Goal: Task Accomplishment & Management: Complete application form

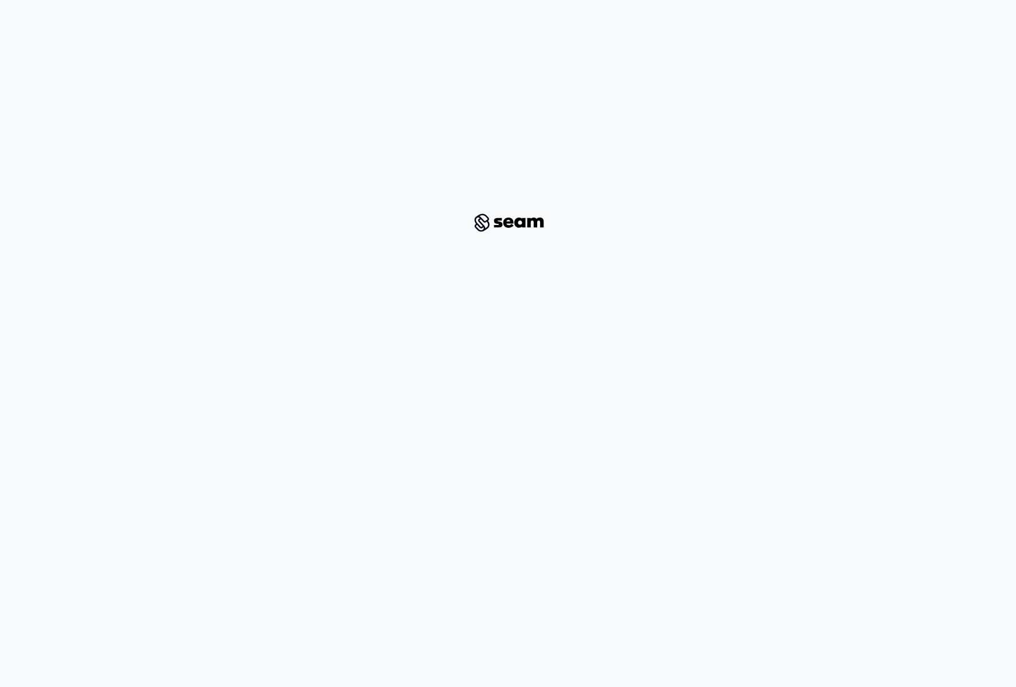
click at [803, 329] on div at bounding box center [507, 222] width 961 height 408
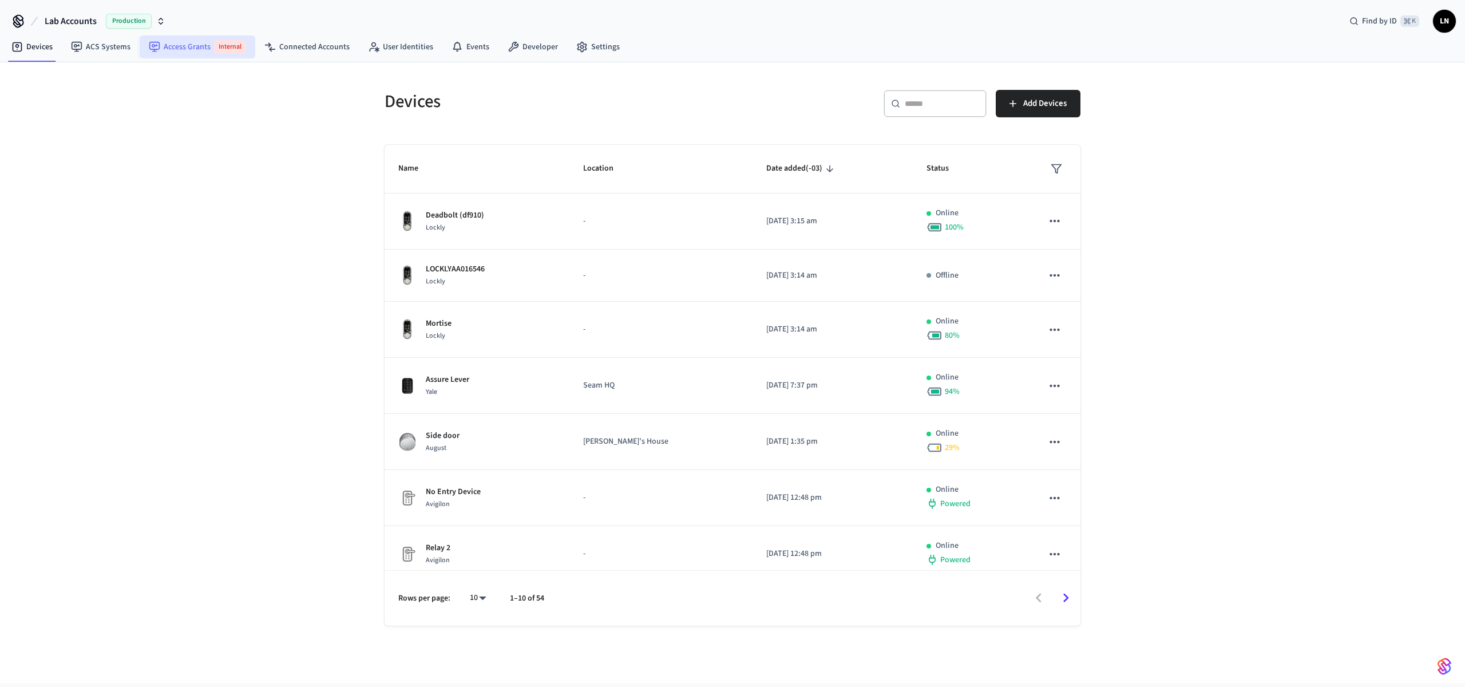
click at [168, 45] on link "Access Grants Internal" at bounding box center [198, 46] width 116 height 23
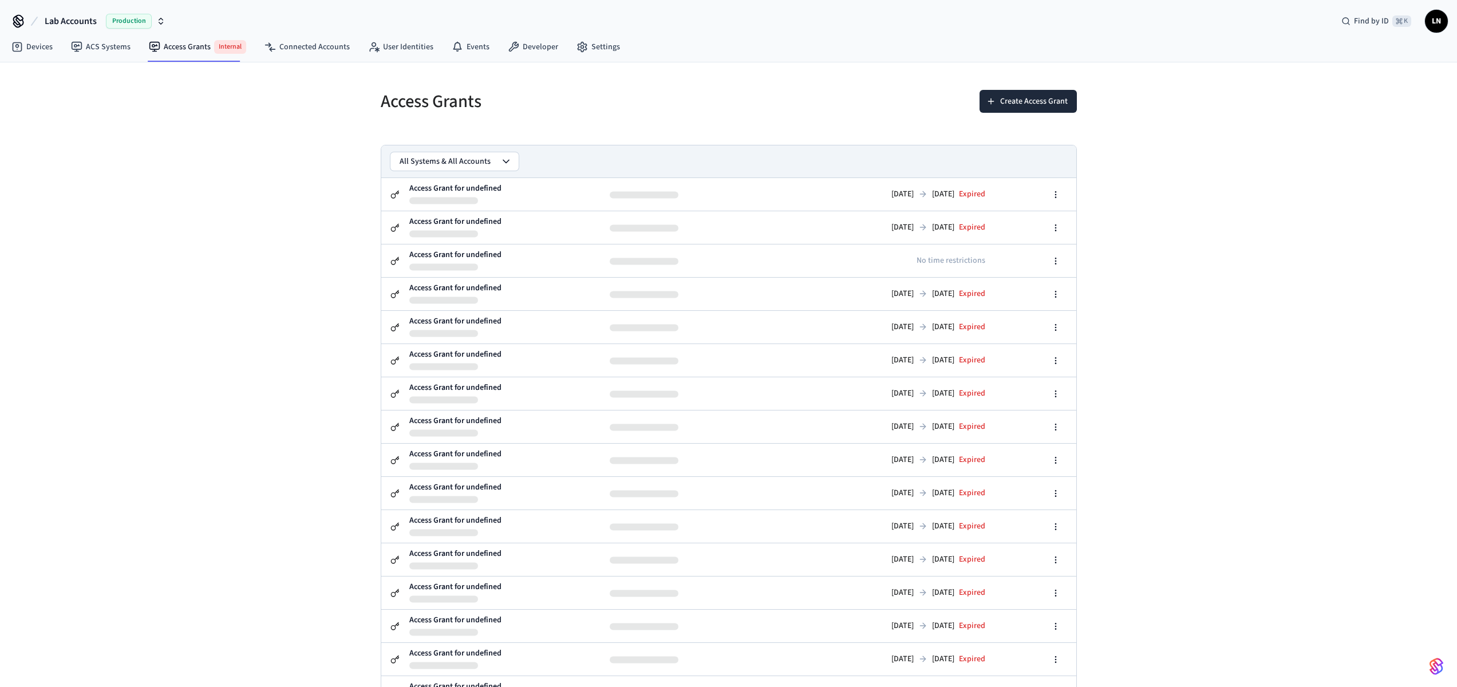
click at [65, 16] on span "Lab Accounts" at bounding box center [71, 21] width 52 height 14
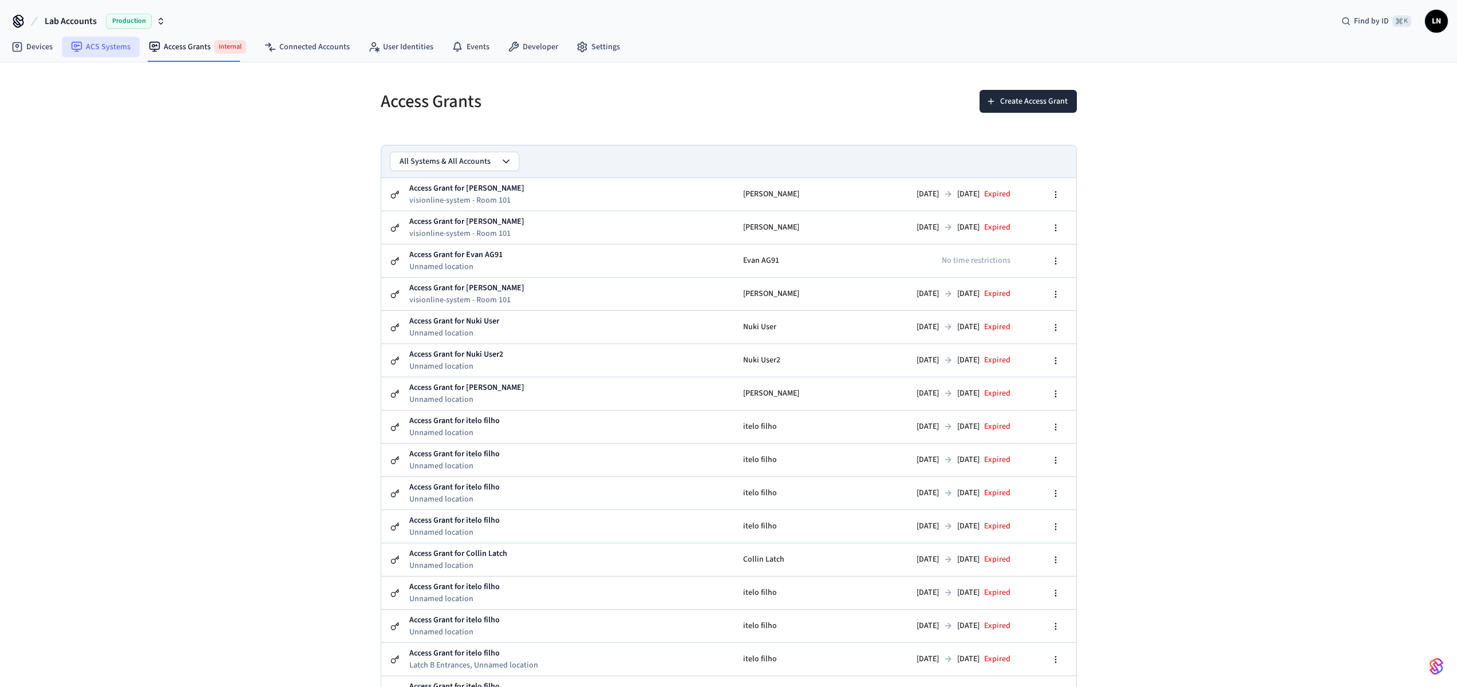
click at [105, 54] on link "ACS Systems" at bounding box center [101, 47] width 78 height 21
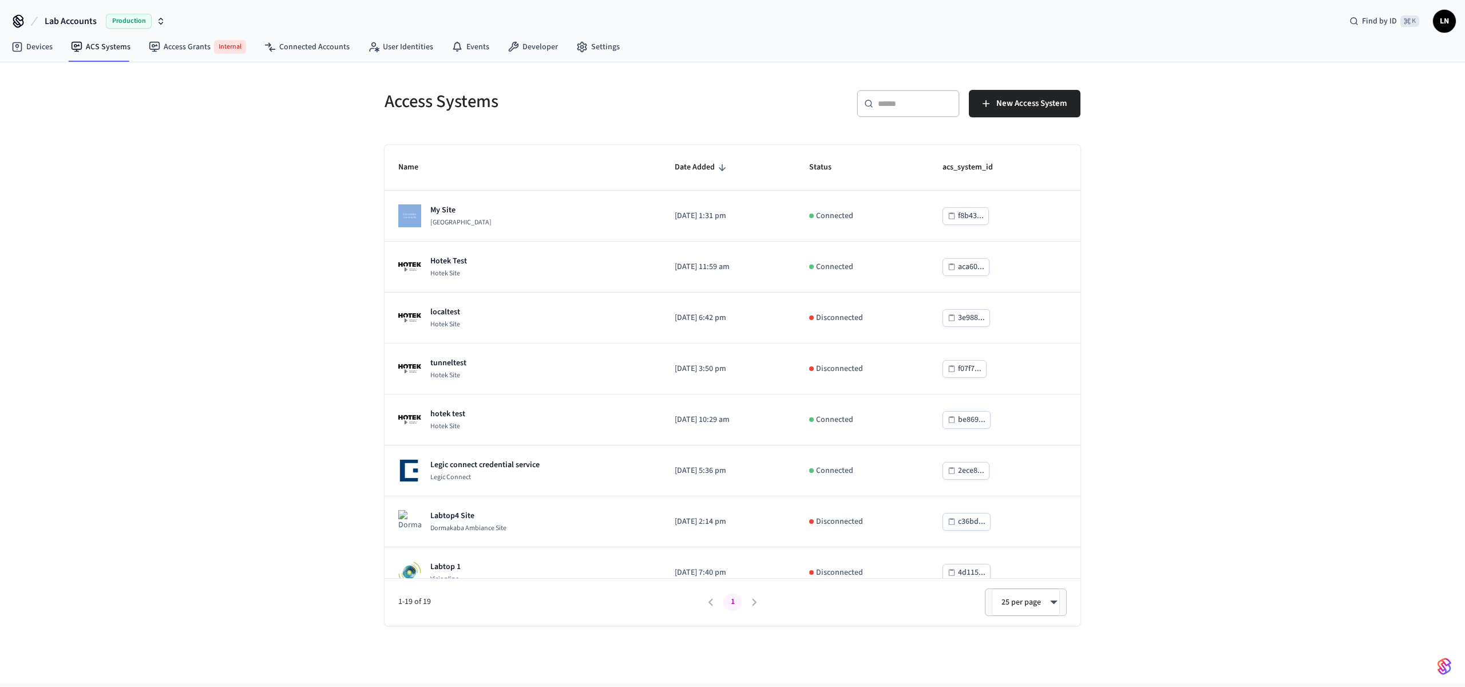
click at [468, 145] on div "Access Systems ​ ​ New Access System Name Date Added Status acs_system_id My Si…" at bounding box center [733, 351] width 714 height 550
click at [66, 20] on span "Lab Accounts" at bounding box center [71, 21] width 52 height 14
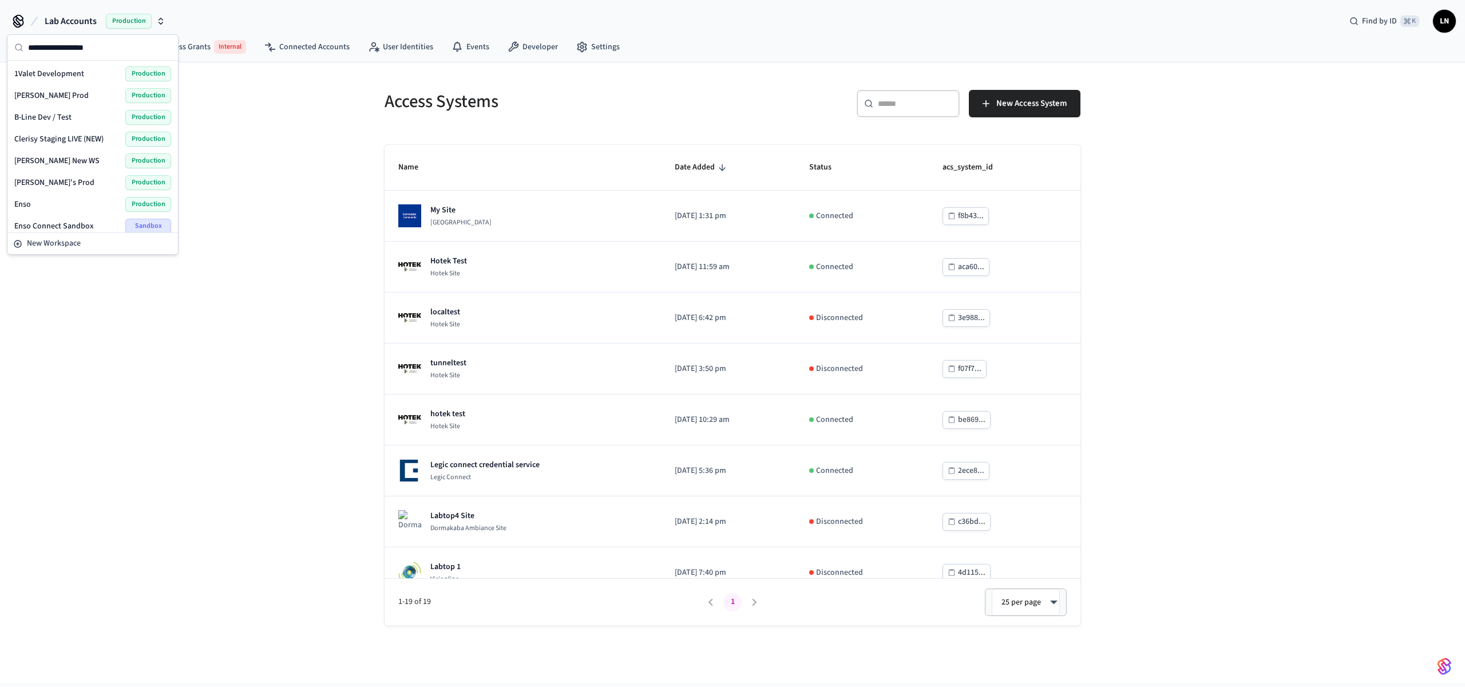
click at [57, 46] on input "text" at bounding box center [99, 47] width 143 height 25
type input "****"
click at [78, 158] on span "Testing - Community" at bounding box center [50, 160] width 72 height 11
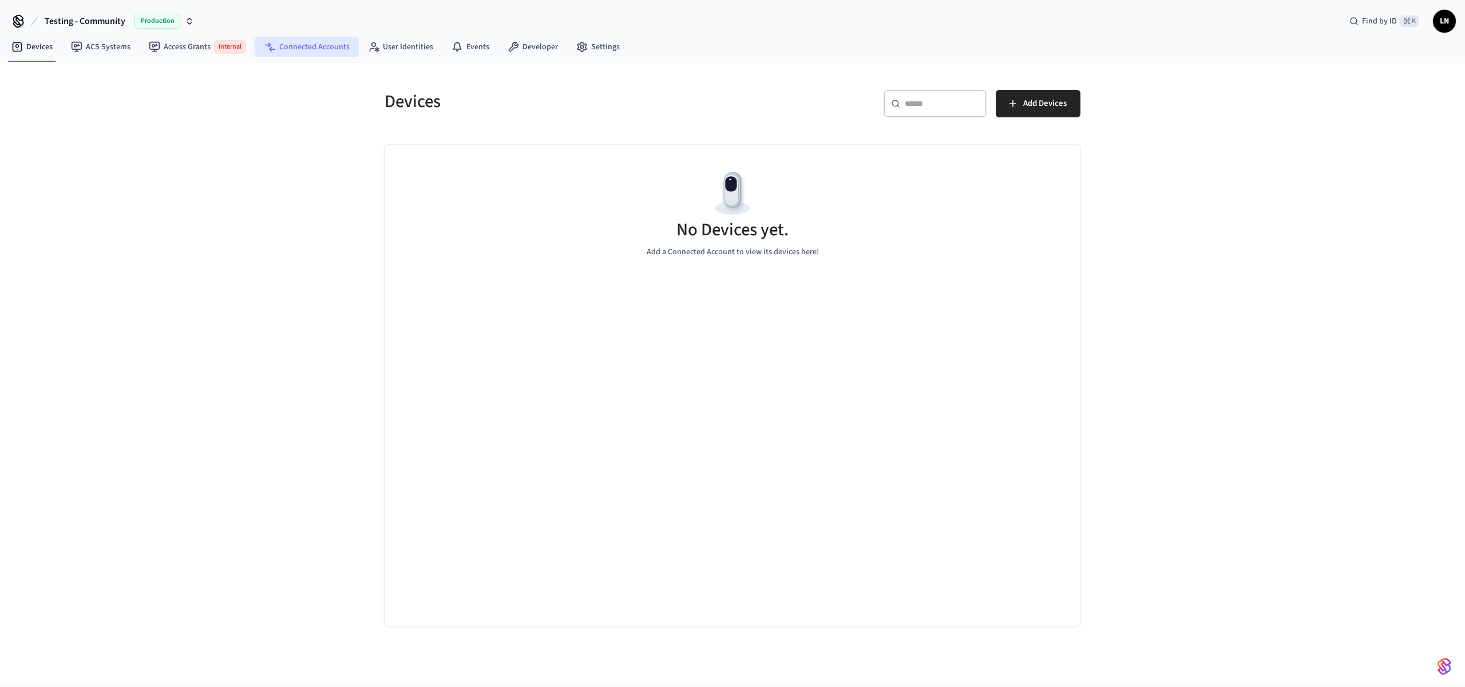
click at [287, 57] on link "Connected Accounts" at bounding box center [307, 47] width 104 height 21
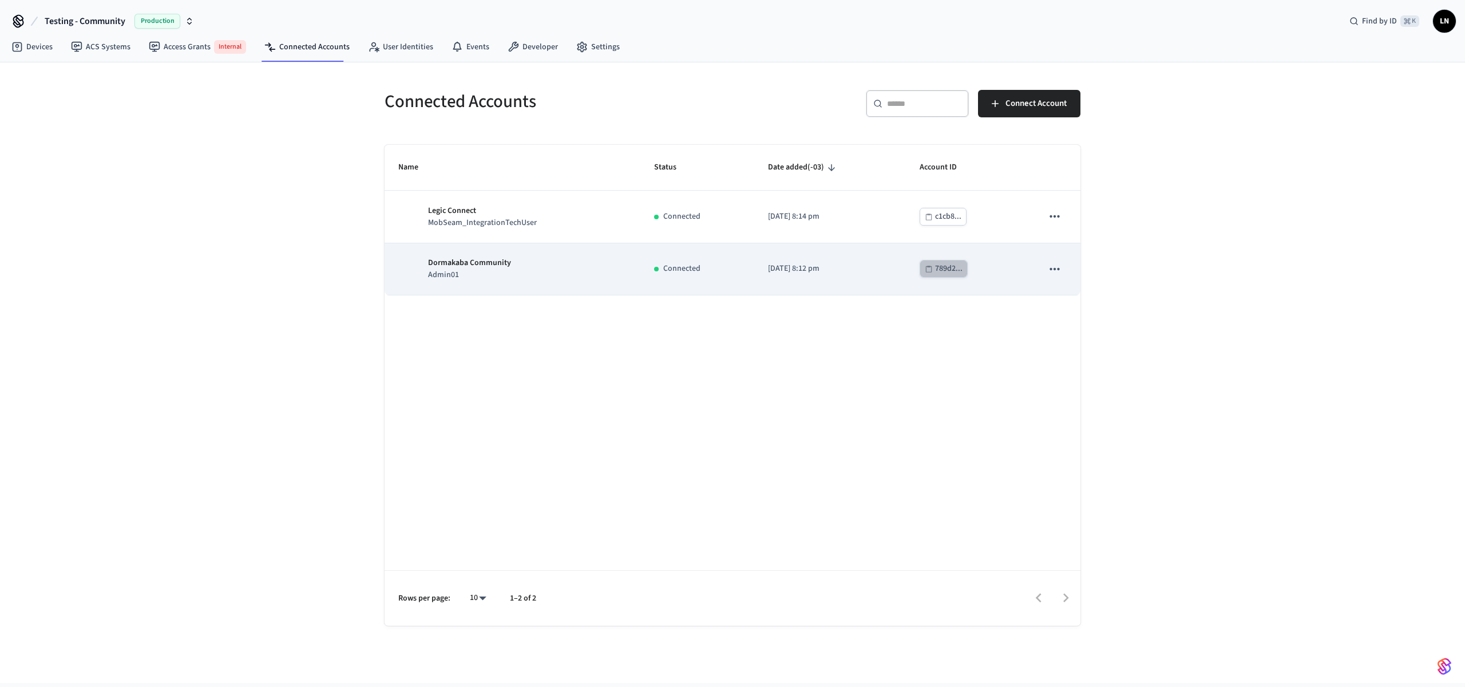
click at [923, 275] on div "789d2..." at bounding box center [948, 269] width 27 height 14
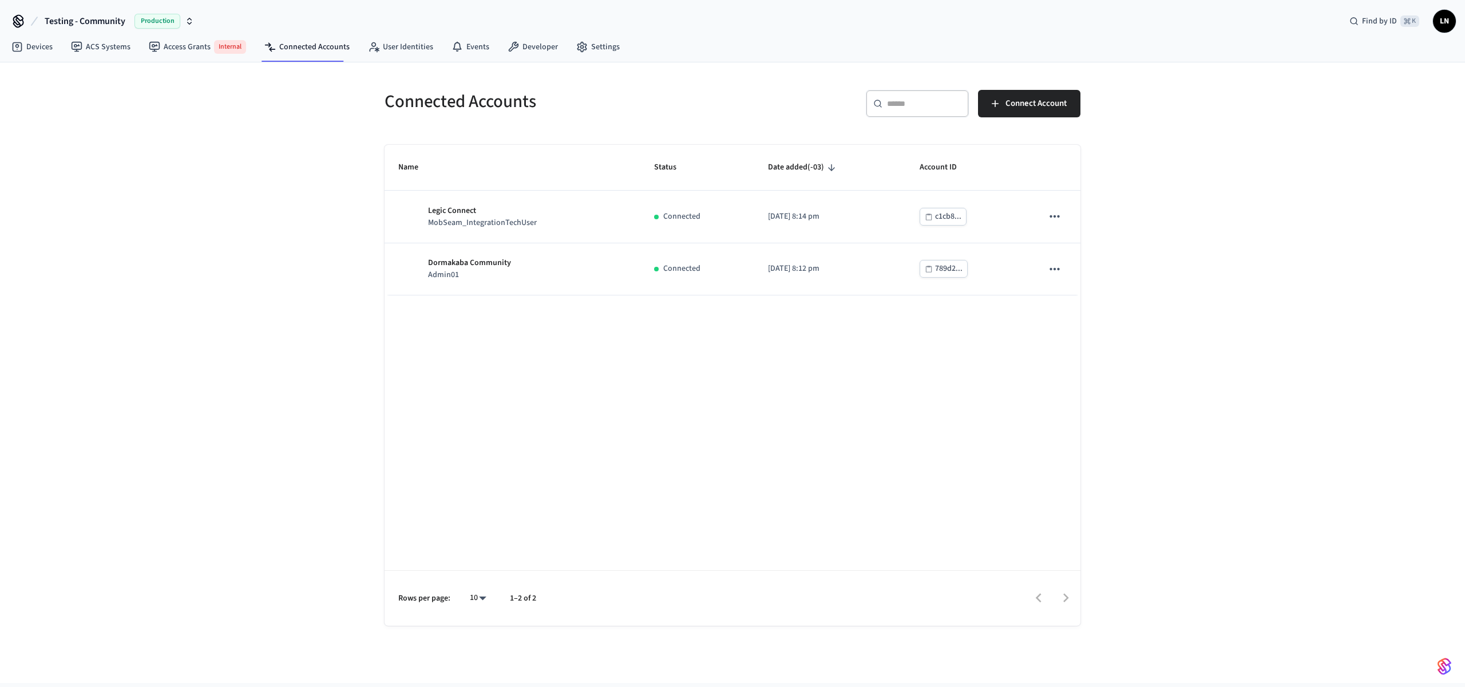
drag, startPoint x: 1024, startPoint y: 102, endPoint x: 738, endPoint y: 319, distance: 358.2
click at [768, 323] on div "Connected Accounts ​ ​ Connect Account Name Status Date added (-03) Account ID …" at bounding box center [733, 351] width 714 height 550
click at [392, 46] on link "User Identities" at bounding box center [401, 47] width 84 height 21
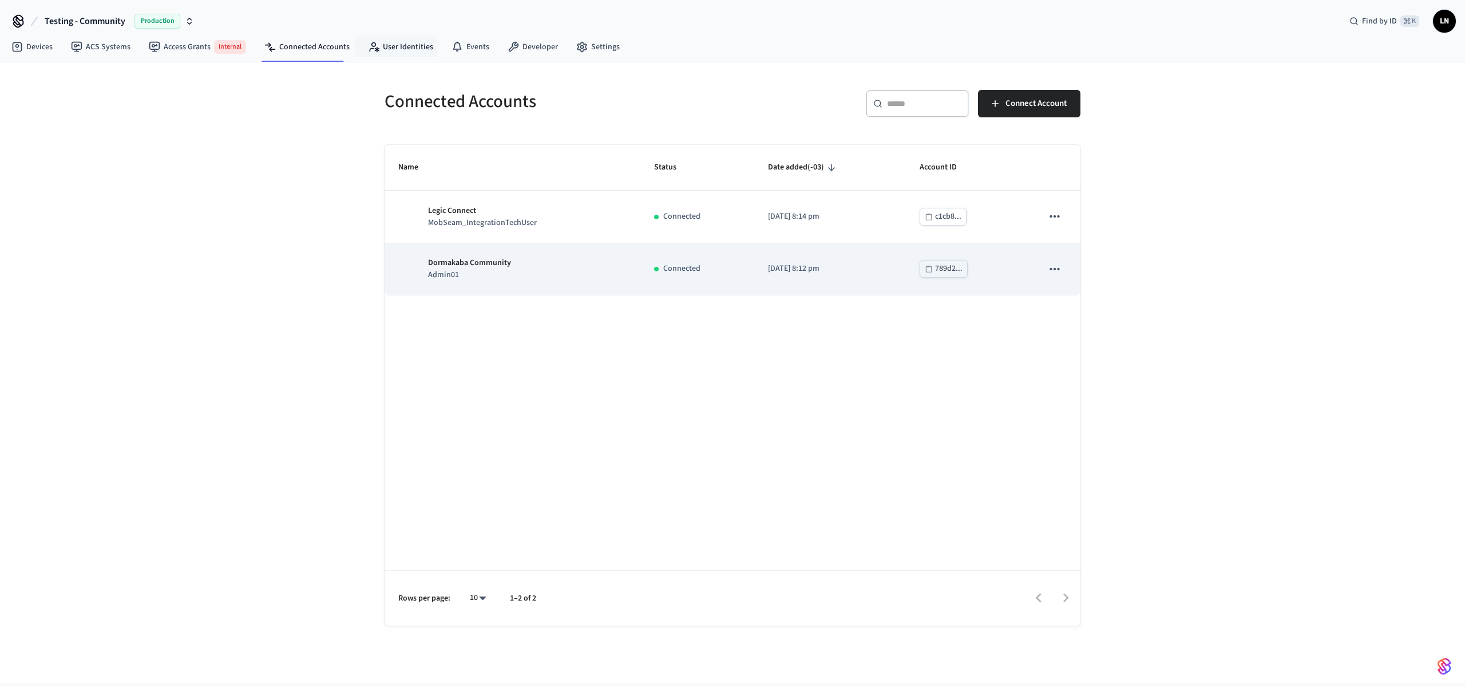
click at [923, 269] on icon "sticky table" at bounding box center [929, 269] width 8 height 8
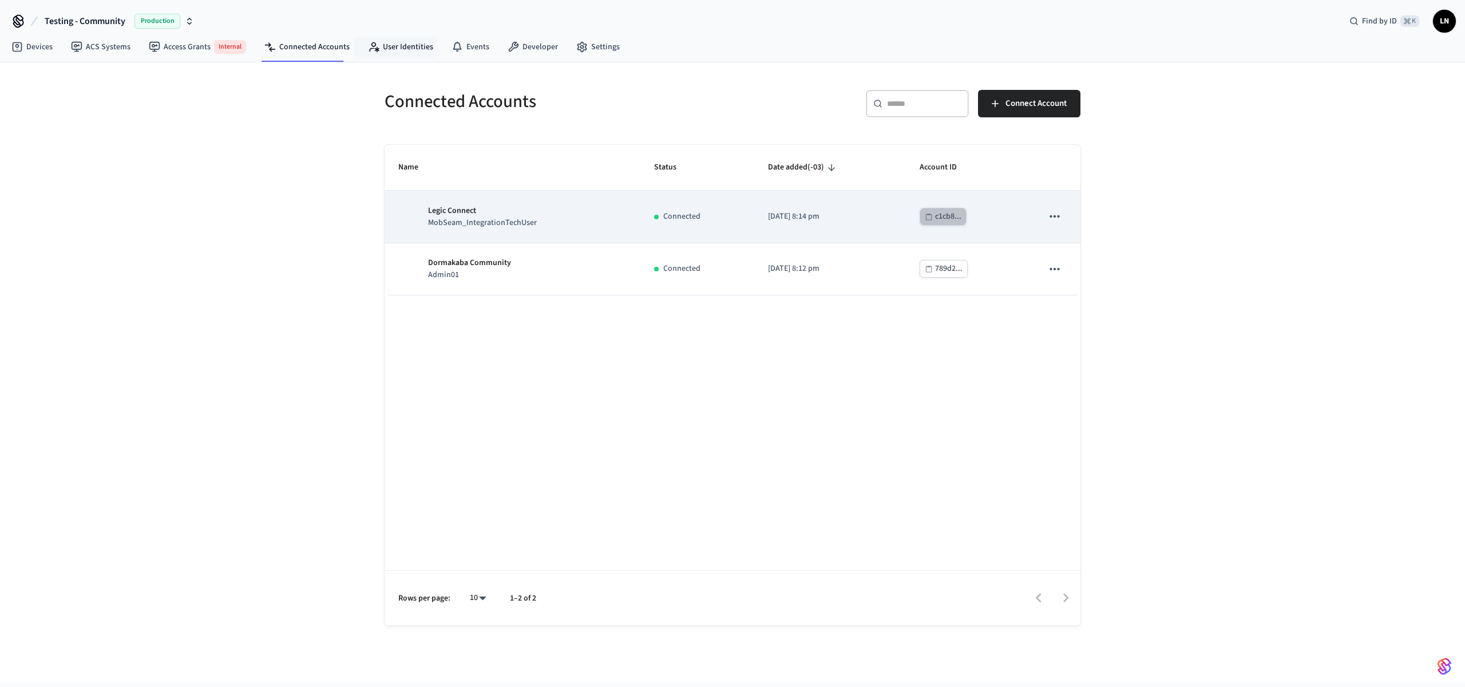
click at [923, 218] on div "c1cb8..." at bounding box center [948, 217] width 26 height 14
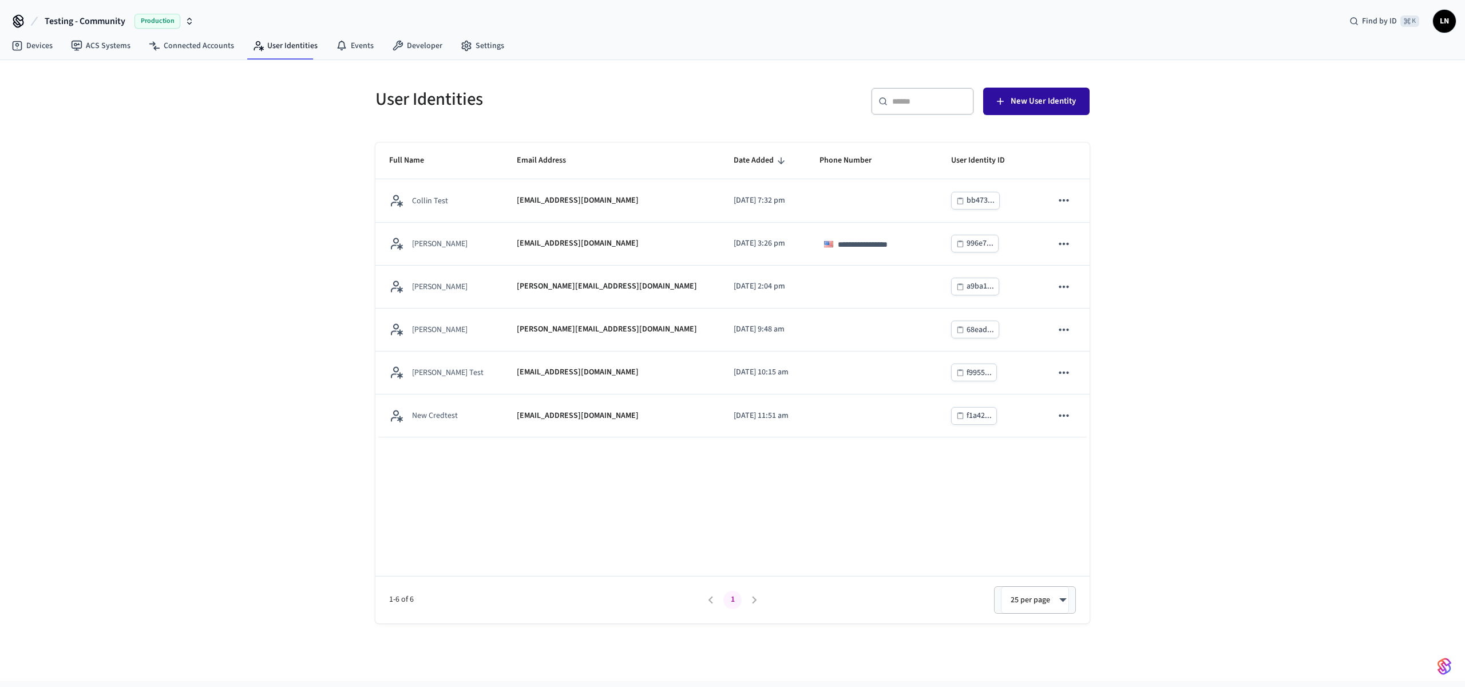
click at [1036, 97] on span "New User Identity" at bounding box center [1043, 101] width 65 height 15
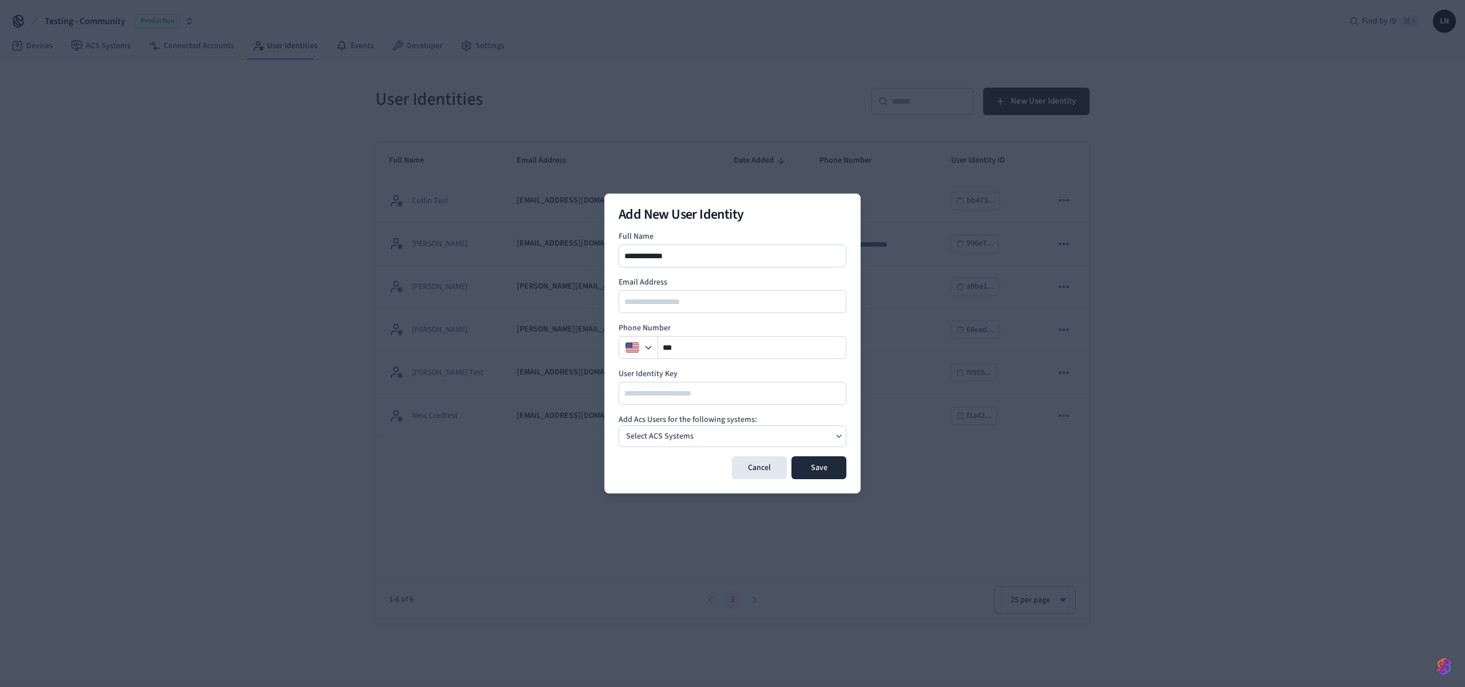
type input "**********"
click at [619, 425] on button "Select ACS Systems" at bounding box center [733, 436] width 228 height 22
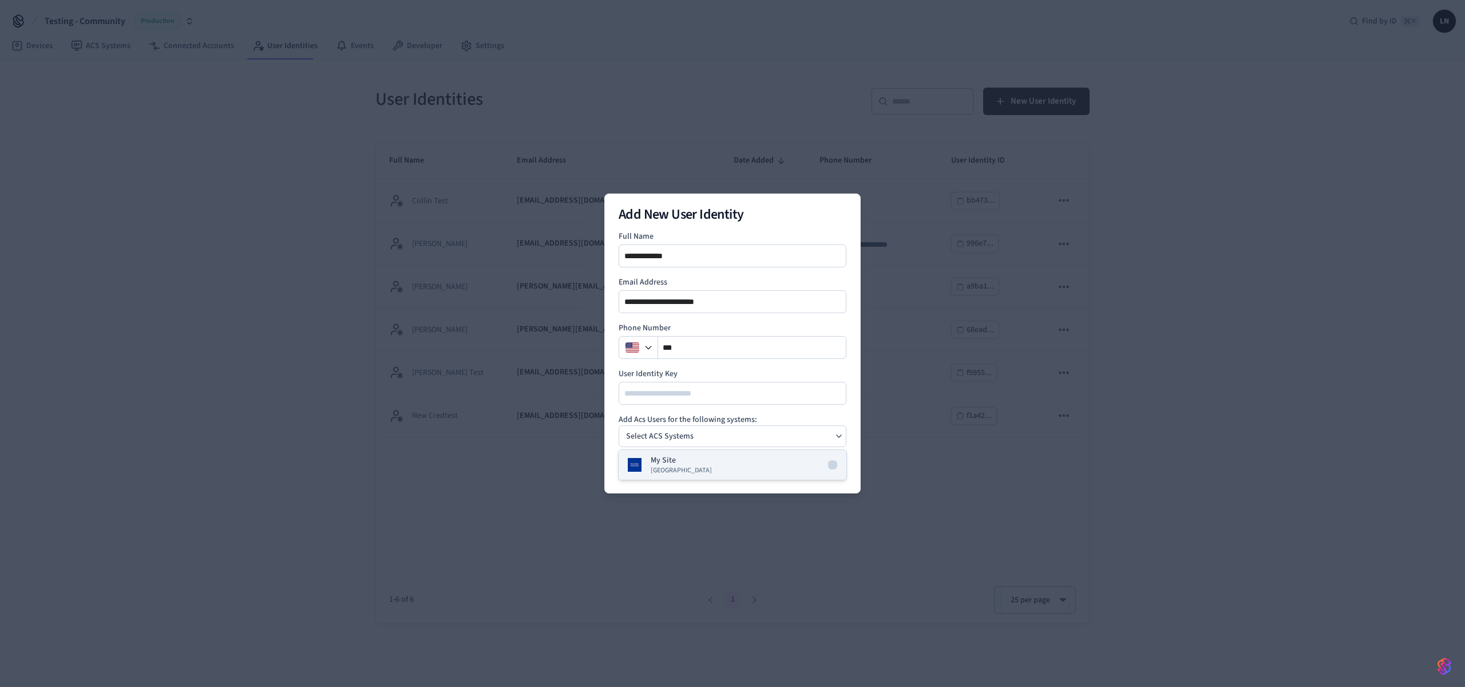
click at [821, 469] on button "My Site [GEOGRAPHIC_DATA]" at bounding box center [733, 465] width 228 height 30
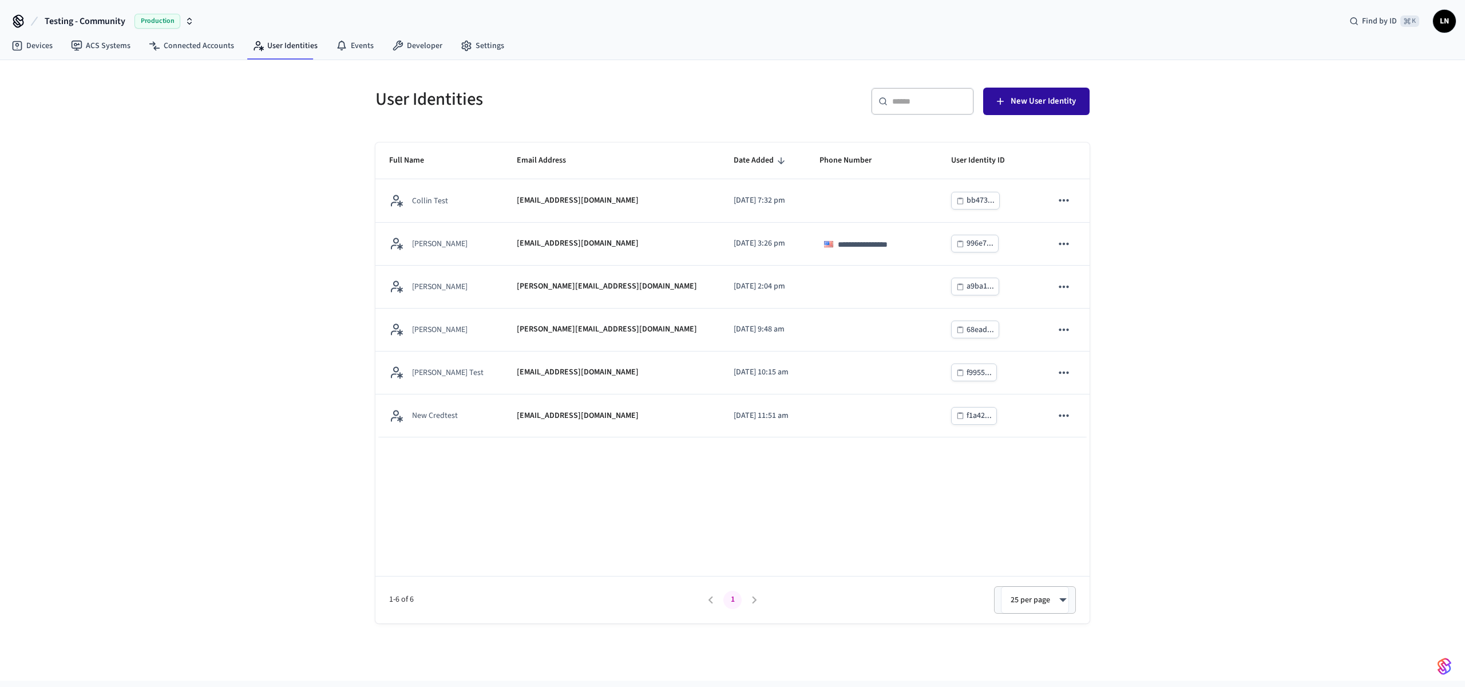
click at [1017, 89] on button "New User Identity" at bounding box center [1036, 101] width 106 height 27
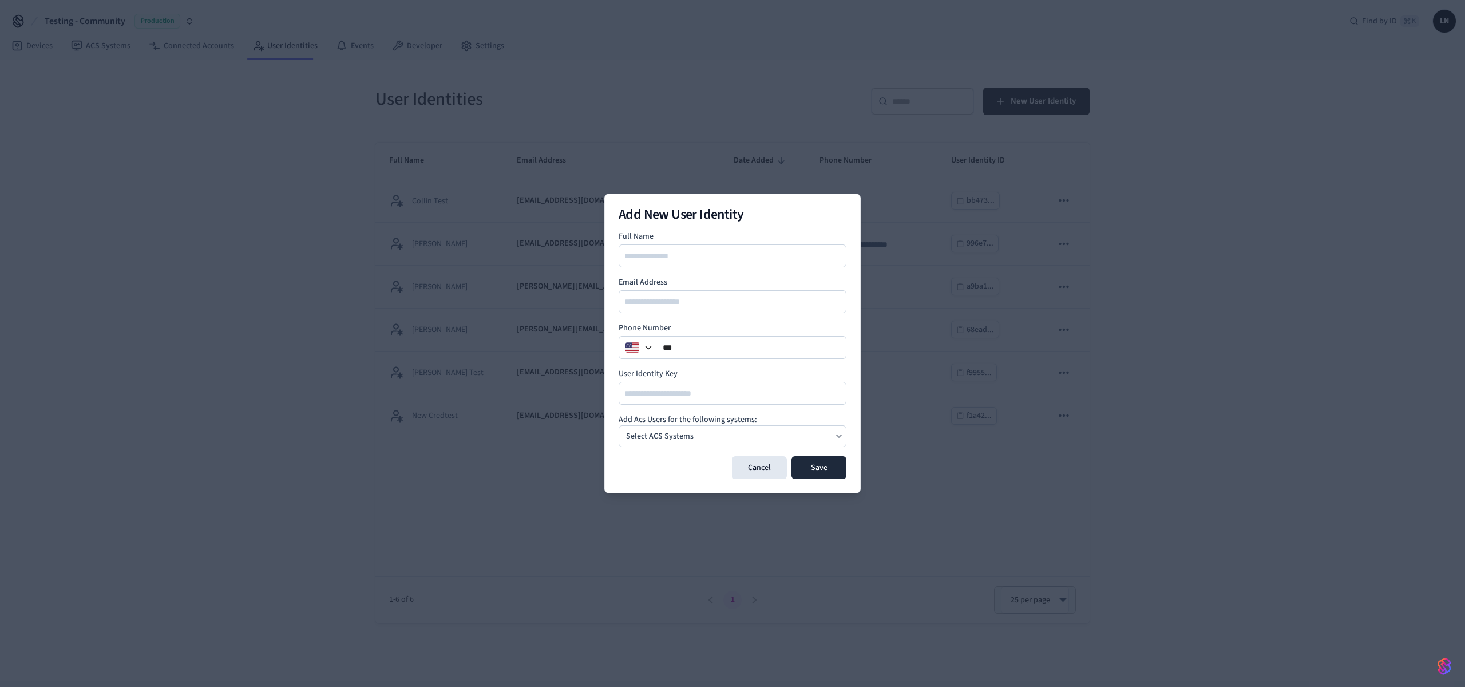
click at [783, 438] on div "Select ACS Systems" at bounding box center [733, 436] width 228 height 22
click at [665, 471] on span "[GEOGRAPHIC_DATA]" at bounding box center [681, 470] width 61 height 9
click at [679, 257] on input at bounding box center [733, 256] width 227 height 14
type input "**********"
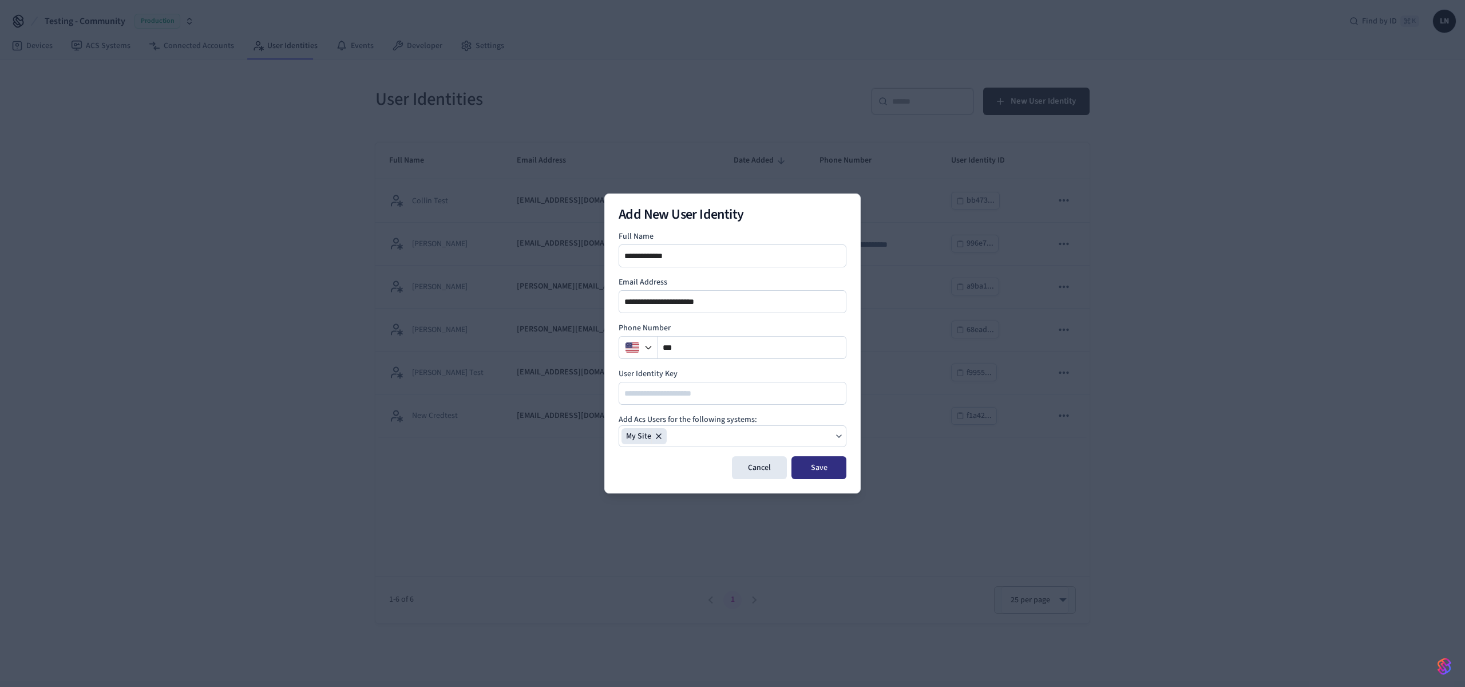
click at [809, 468] on button "Save" at bounding box center [819, 467] width 55 height 23
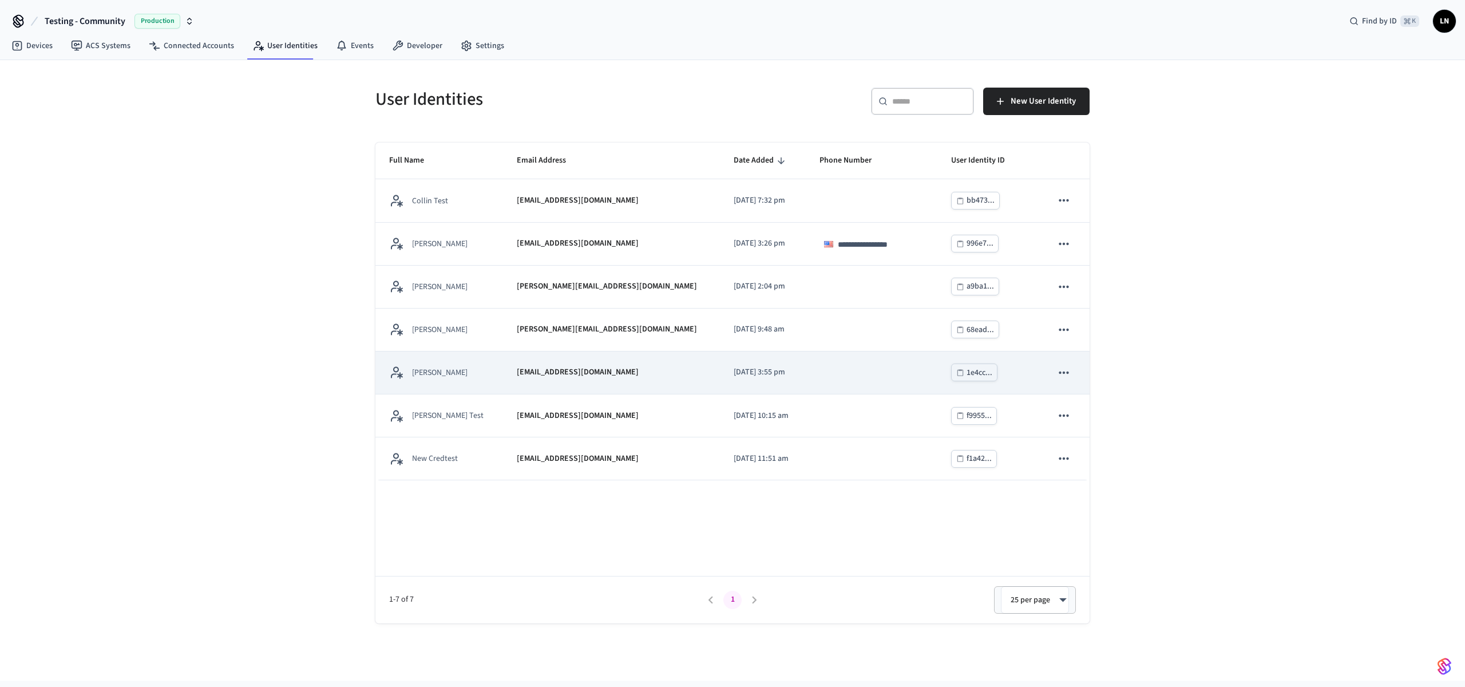
click at [448, 372] on p "[PERSON_NAME]" at bounding box center [440, 372] width 56 height 11
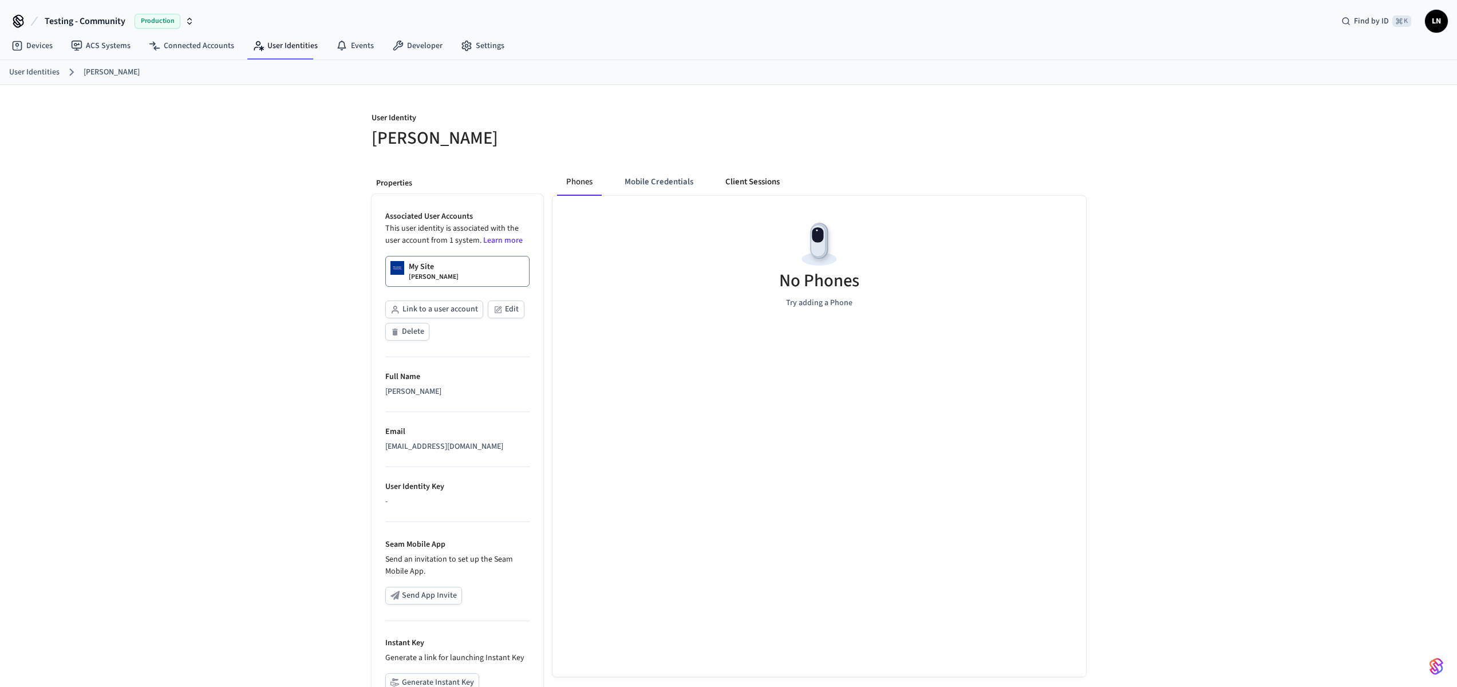
click at [745, 180] on button "Client Sessions" at bounding box center [752, 181] width 73 height 27
click at [1244, 388] on div "User Identity [PERSON_NAME] New Client Sessions Properties Associated User Acco…" at bounding box center [728, 432] width 1457 height 695
click at [571, 183] on button "Phones" at bounding box center [579, 181] width 45 height 27
click at [747, 181] on button "Client Sessions" at bounding box center [752, 181] width 73 height 27
click at [660, 188] on button "Mobile Credentials" at bounding box center [659, 181] width 87 height 27
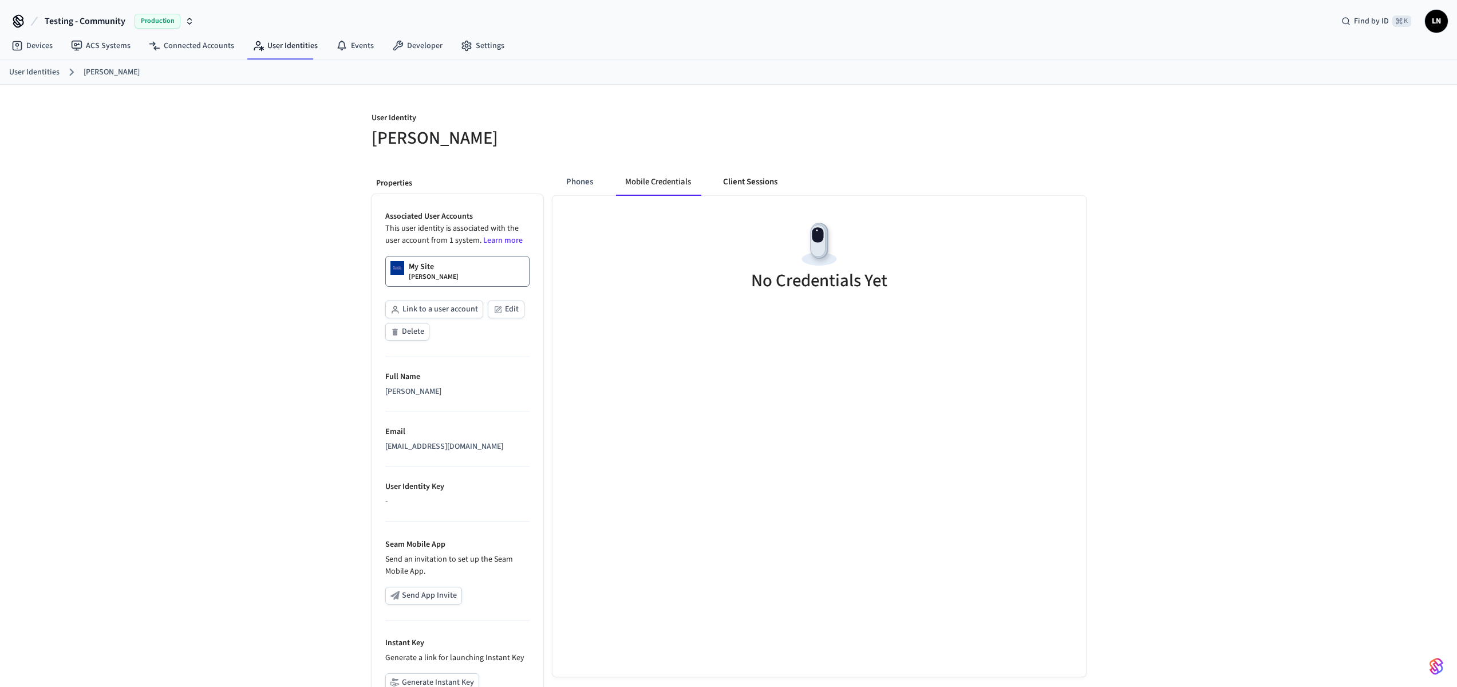
click at [751, 175] on button "Client Sessions" at bounding box center [750, 181] width 73 height 27
click at [1020, 129] on span "New Client Sessions" at bounding box center [1035, 125] width 73 height 15
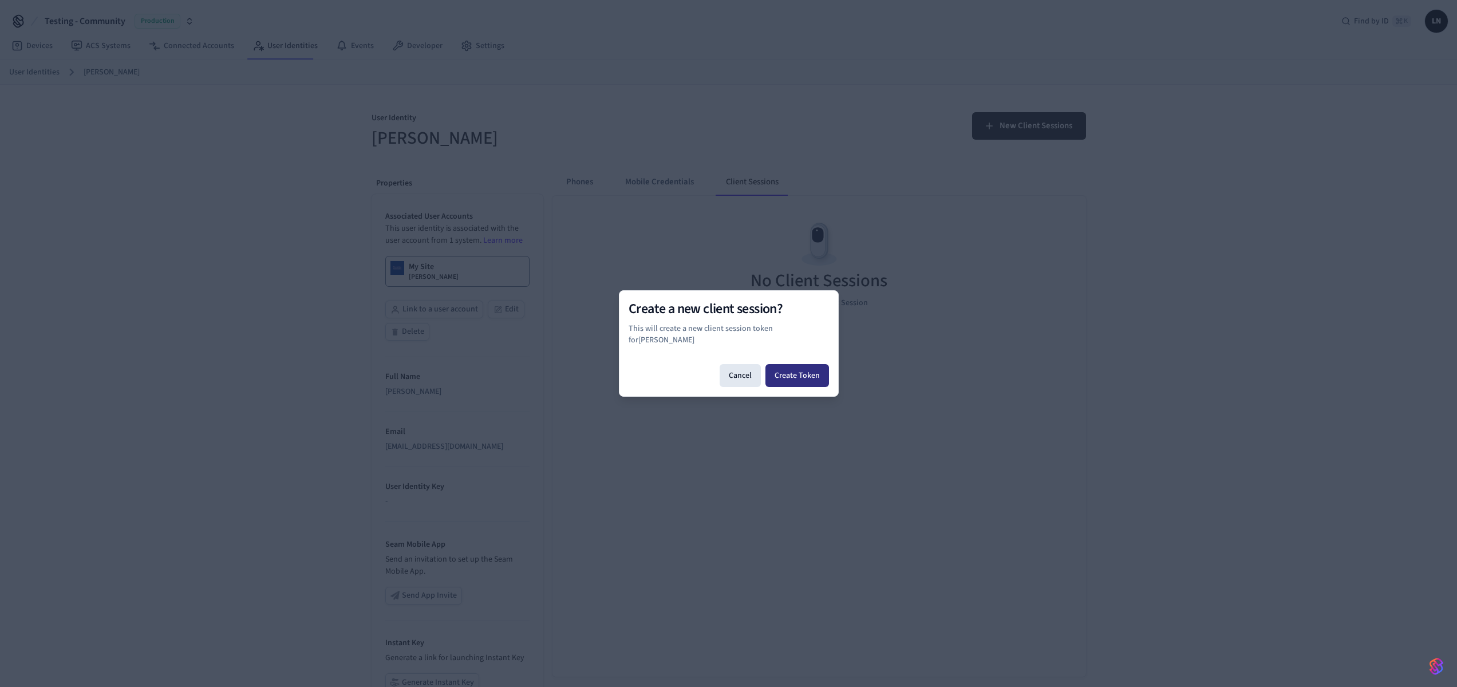
click at [809, 368] on button "Create Token" at bounding box center [797, 375] width 64 height 23
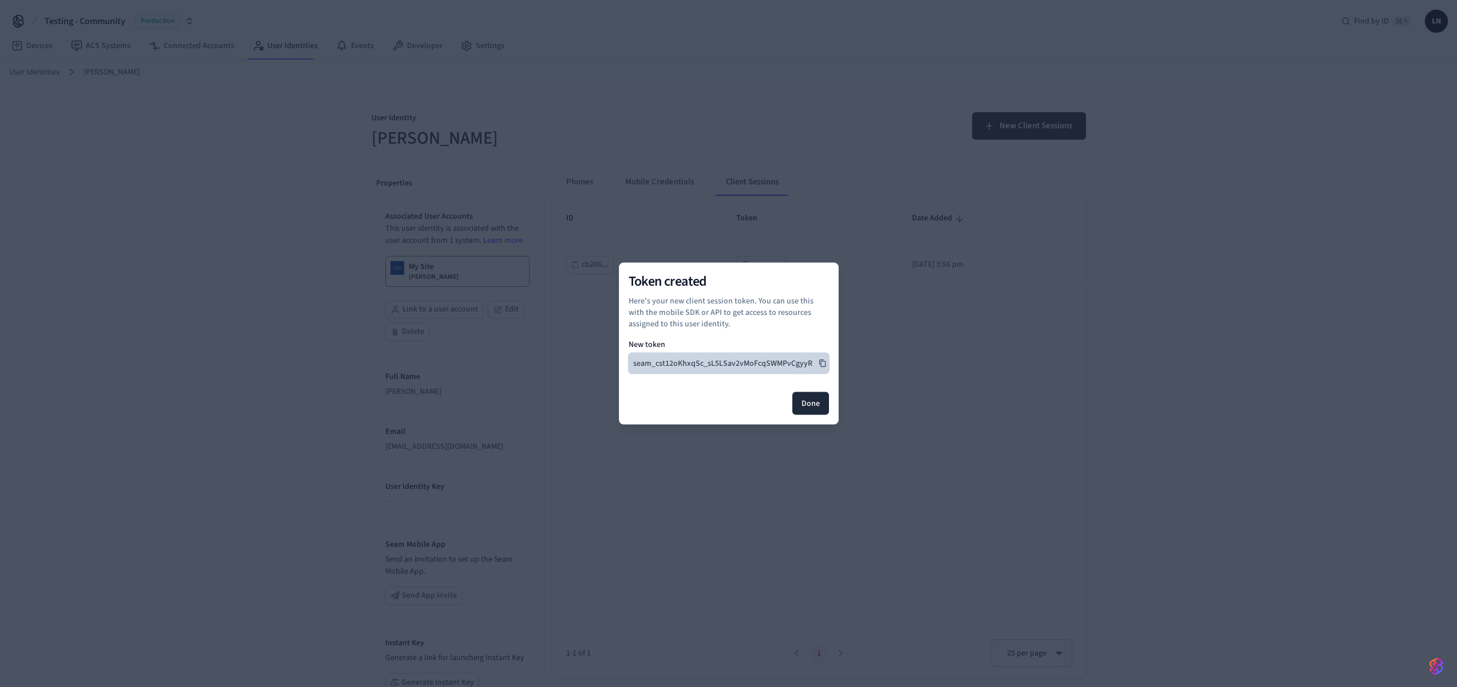
click at [821, 368] on button "seam_cst12oKhxqSc_sL5LSav2vMoFcqSWMPvCgyyR" at bounding box center [729, 363] width 200 height 21
click at [825, 409] on button "Done" at bounding box center [810, 403] width 37 height 23
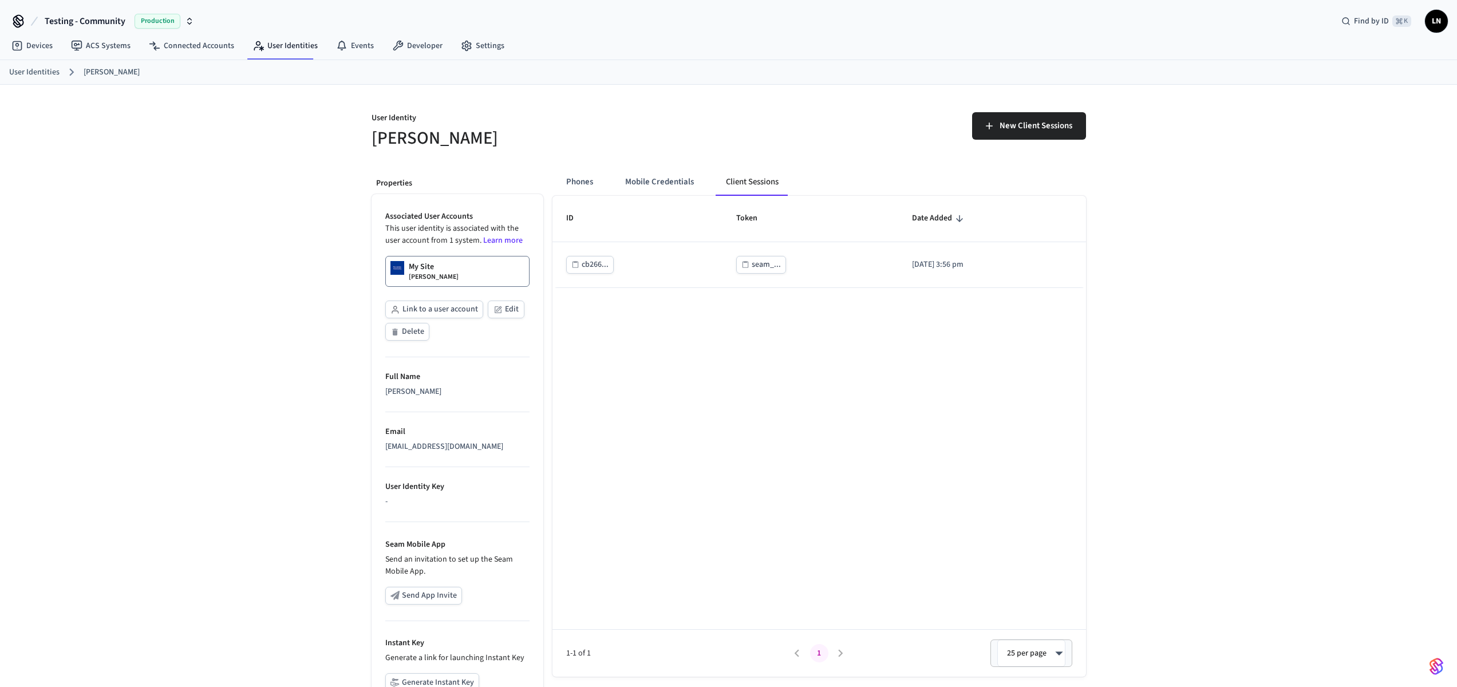
click at [464, 267] on link "My Site [PERSON_NAME]" at bounding box center [457, 271] width 144 height 31
click at [583, 179] on button "Phones" at bounding box center [579, 181] width 45 height 27
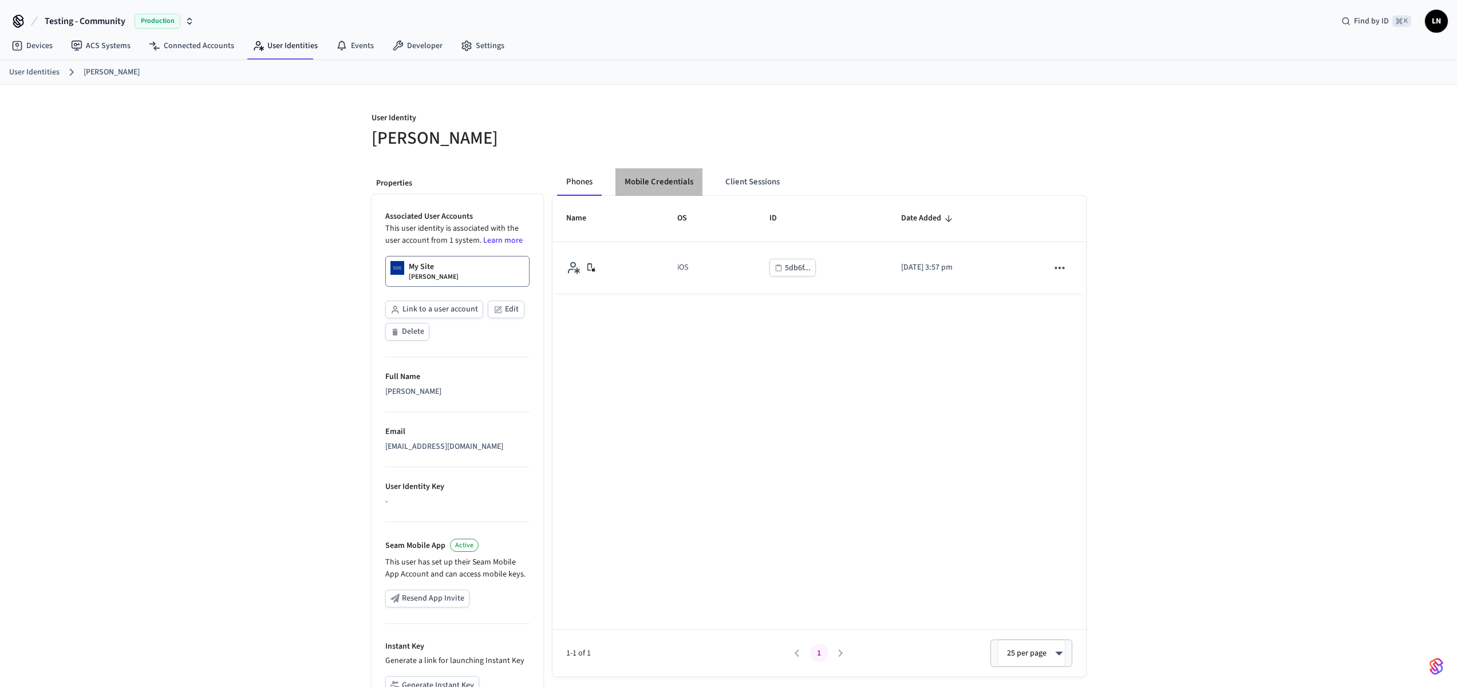
click at [668, 179] on button "Mobile Credentials" at bounding box center [658, 181] width 87 height 27
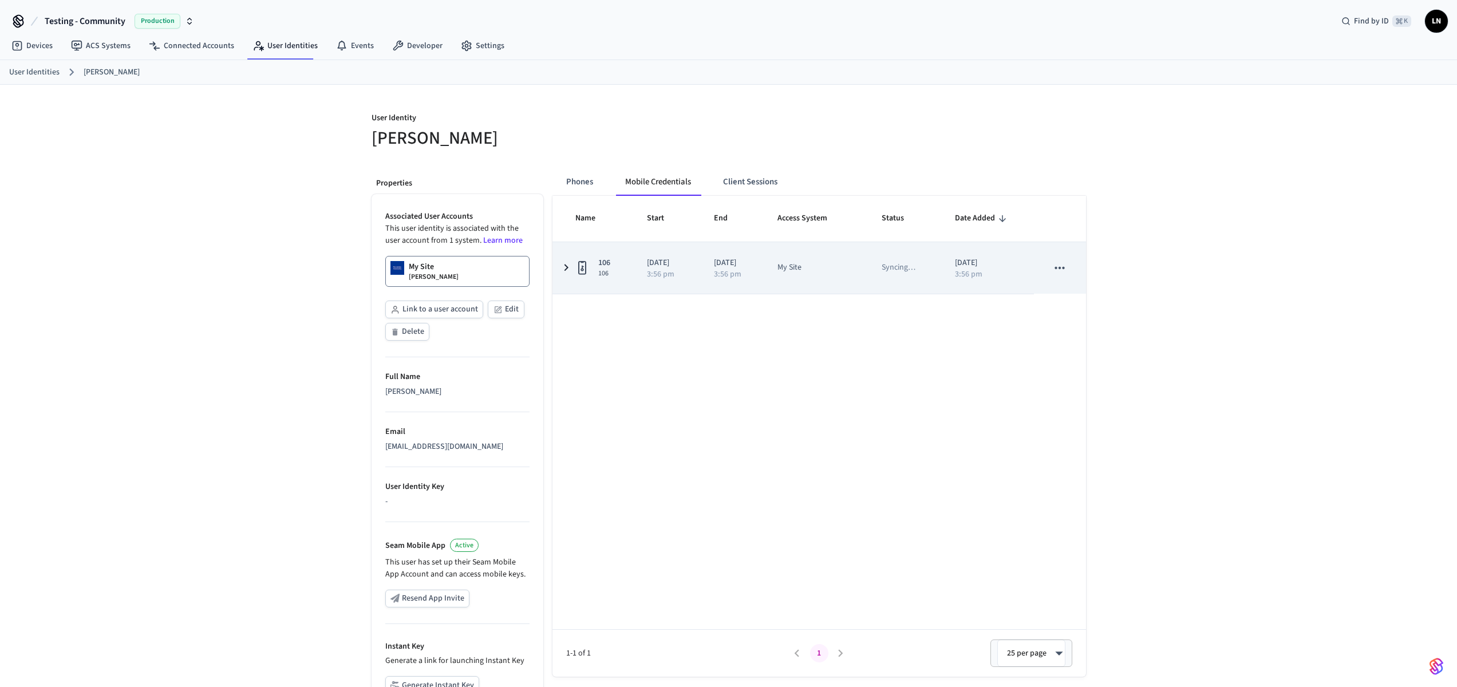
click at [750, 262] on p "[DATE]" at bounding box center [732, 263] width 36 height 12
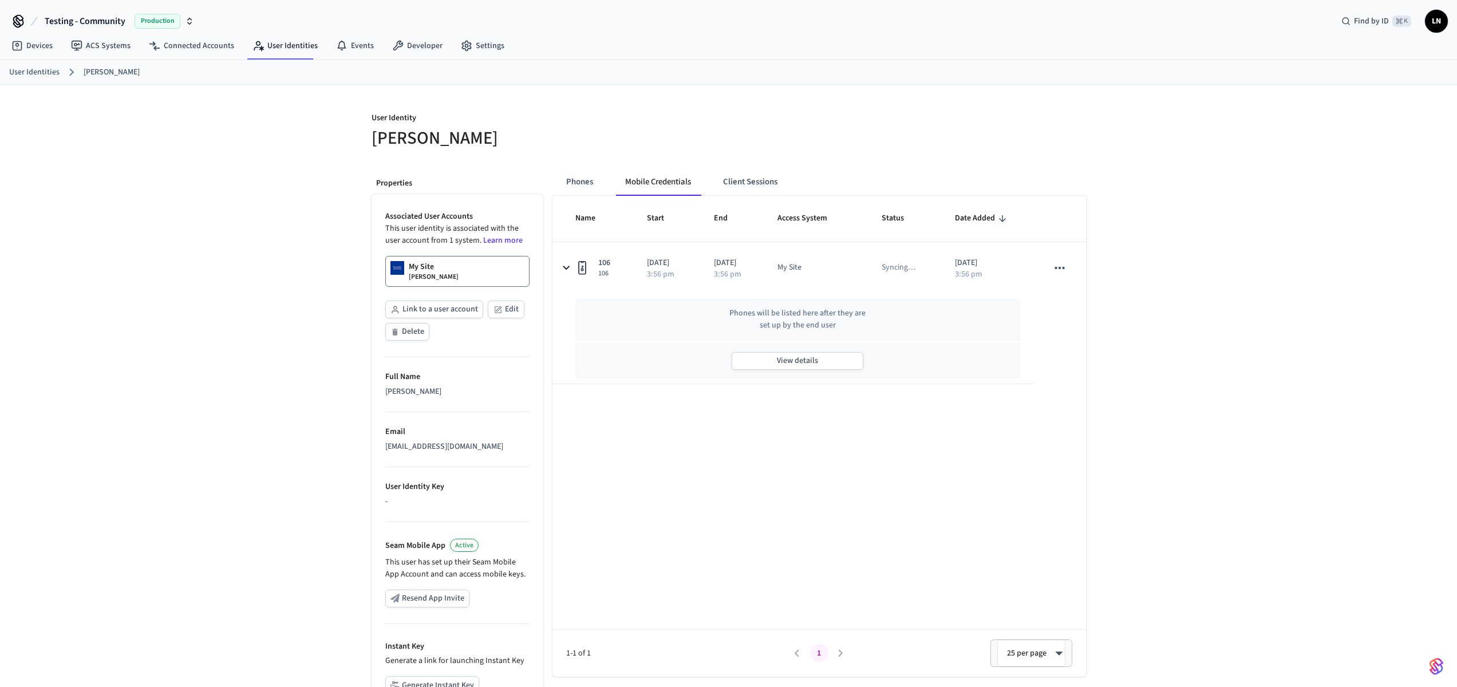
click at [800, 372] on div "View details" at bounding box center [797, 361] width 445 height 36
click at [803, 364] on button "View details" at bounding box center [798, 361] width 132 height 18
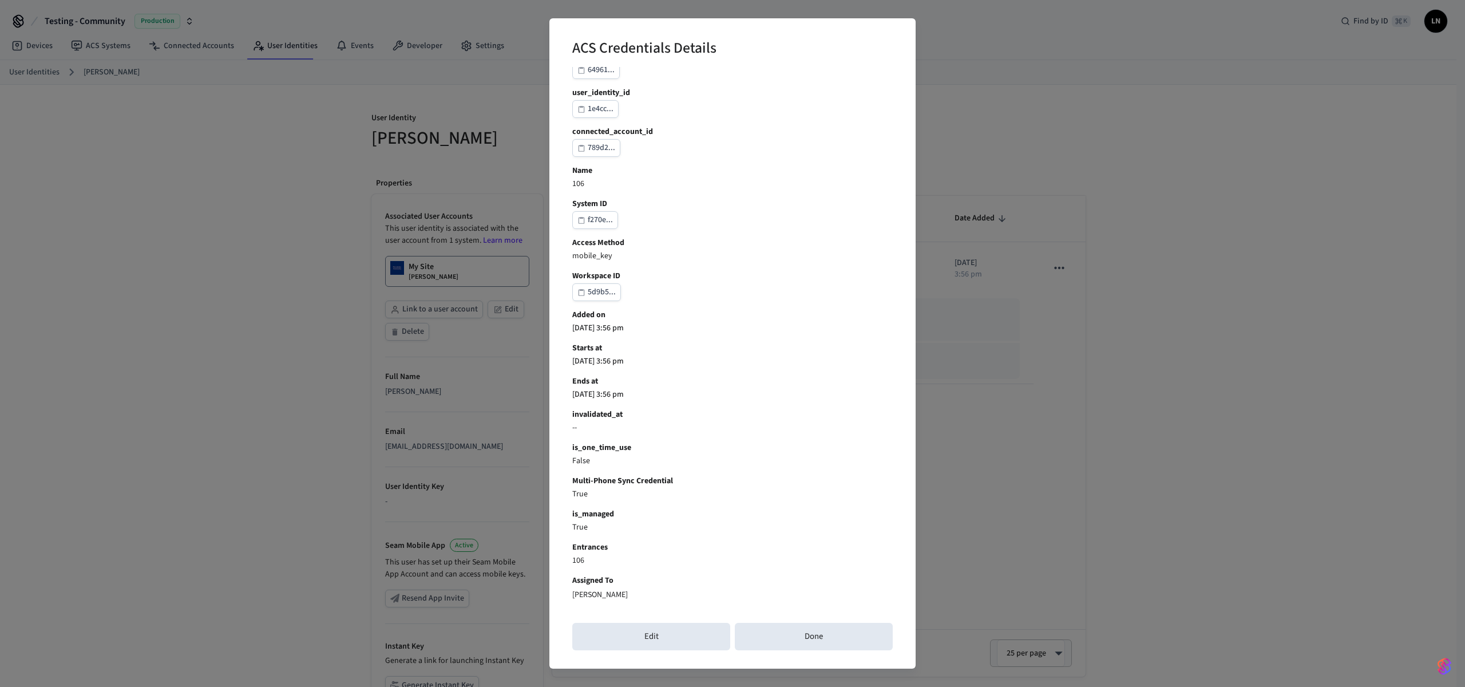
scroll to position [25, 0]
click at [833, 638] on button "Done" at bounding box center [814, 636] width 158 height 27
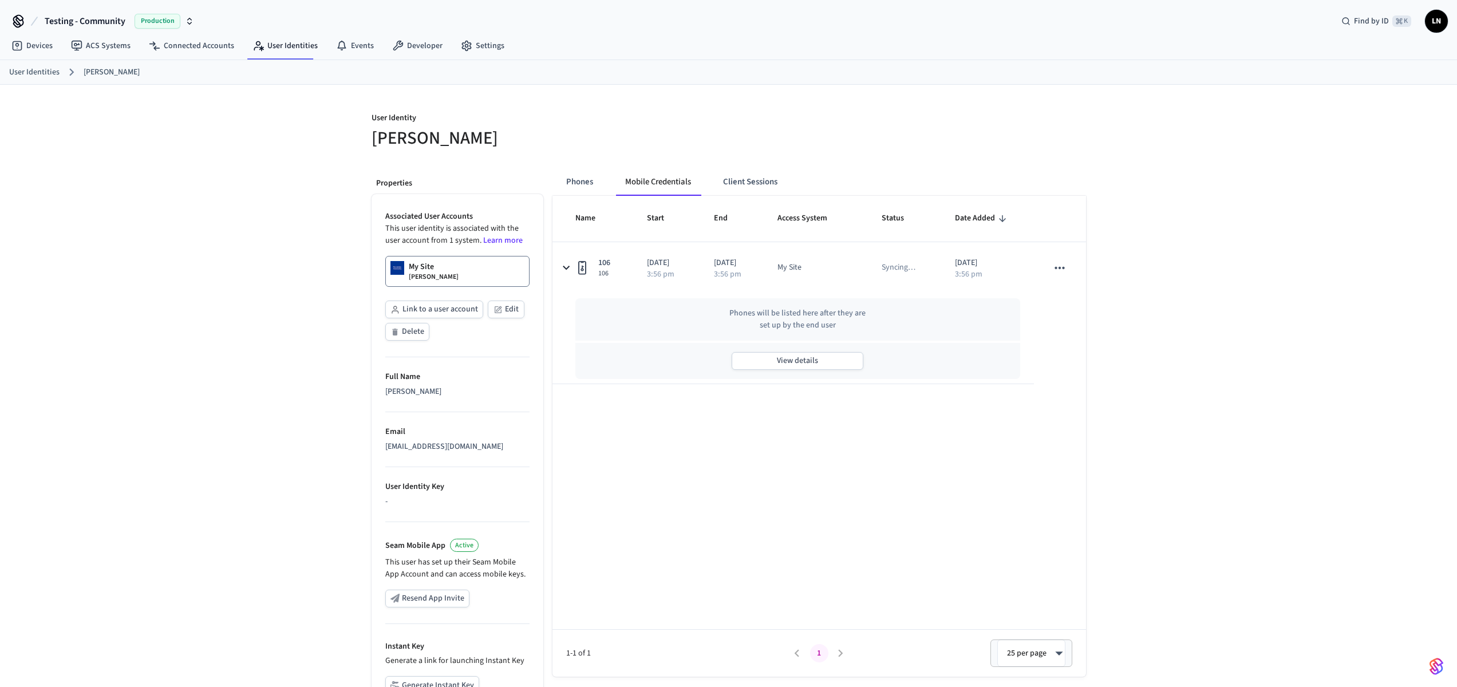
click at [732, 352] on button "View details" at bounding box center [798, 361] width 132 height 18
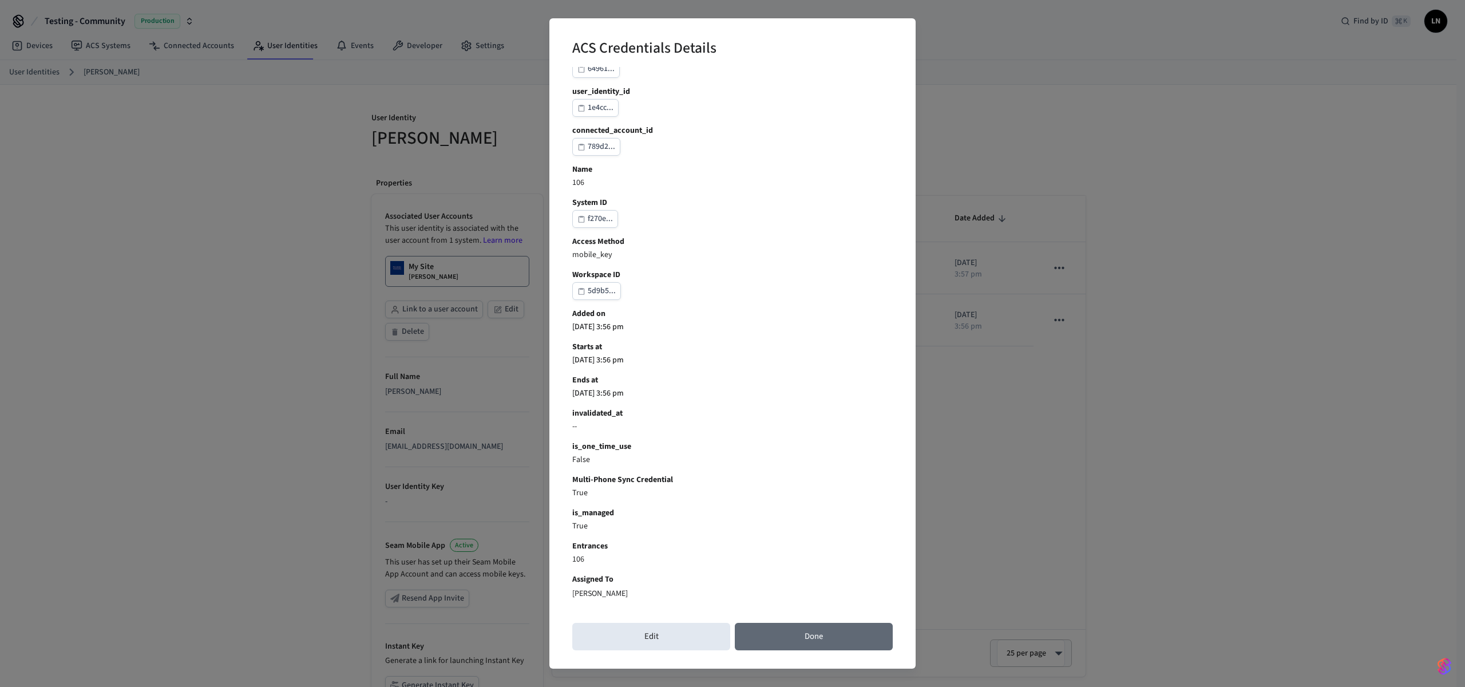
click at [811, 643] on button "Done" at bounding box center [814, 636] width 158 height 27
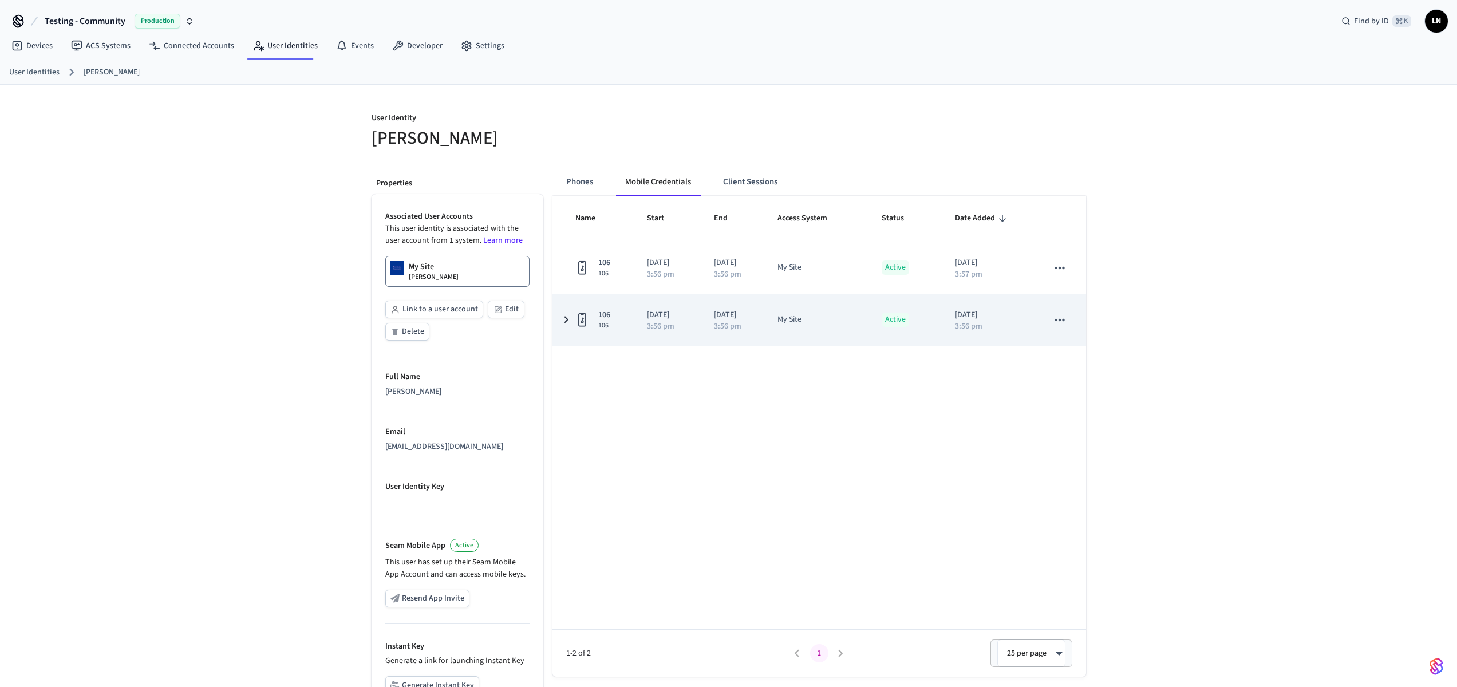
click at [598, 329] on span "106" at bounding box center [604, 325] width 12 height 9
click at [1012, 314] on p "[DATE]" at bounding box center [989, 315] width 62 height 12
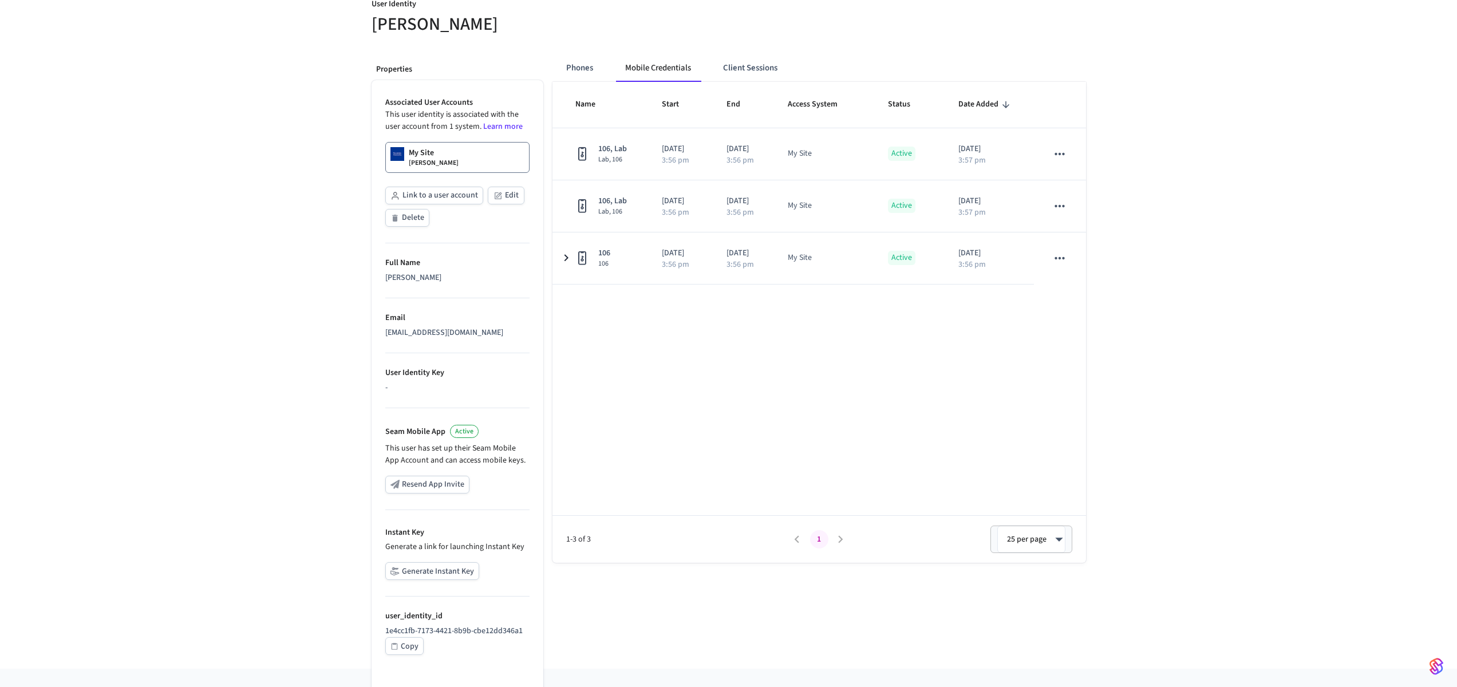
scroll to position [121, 0]
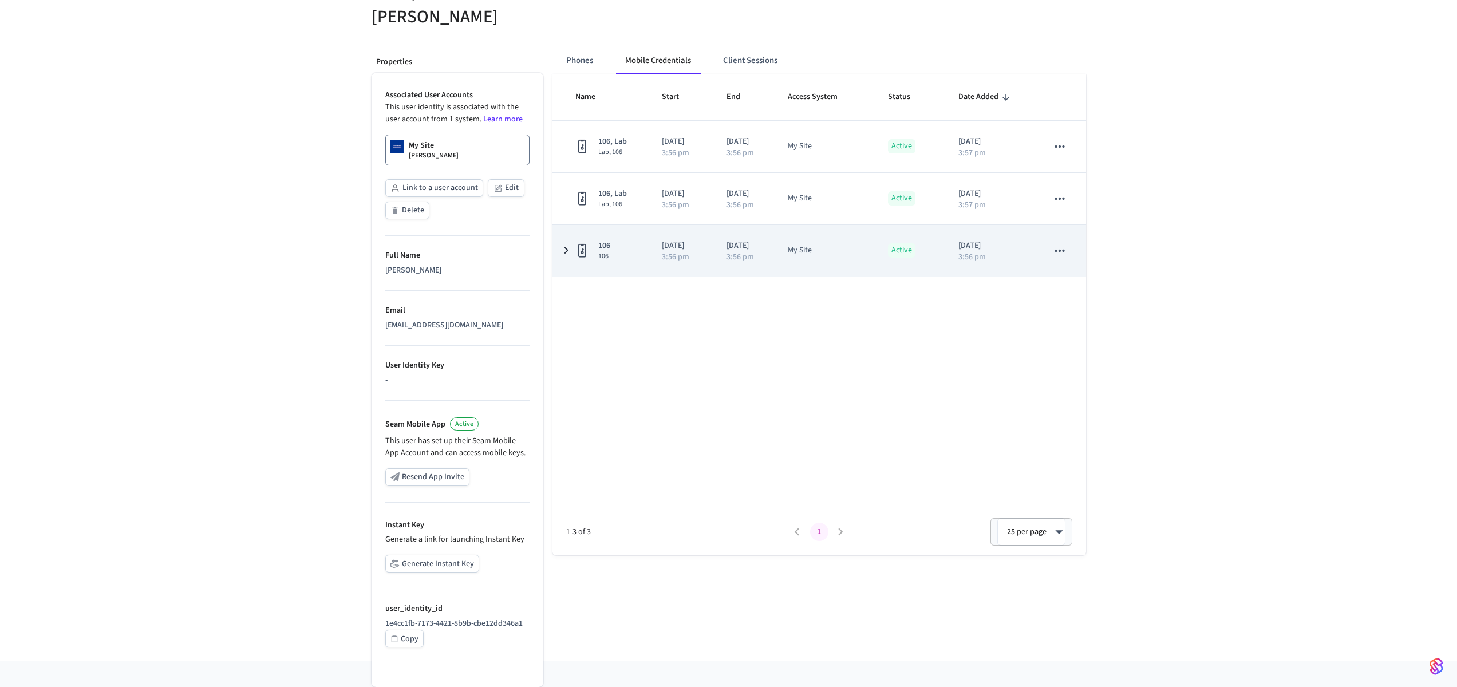
click at [583, 252] on icon "sticky table" at bounding box center [581, 251] width 3 height 6
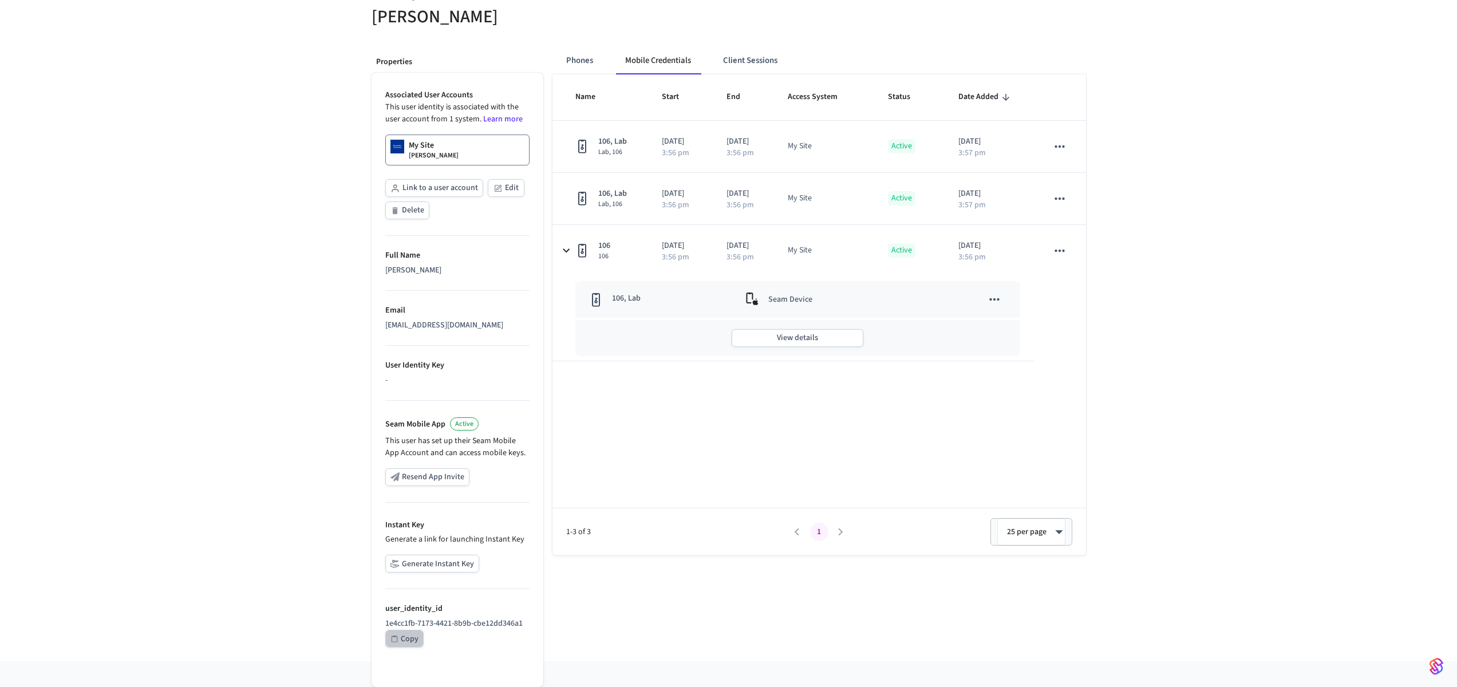
click at [411, 634] on div "Copy" at bounding box center [410, 639] width 18 height 14
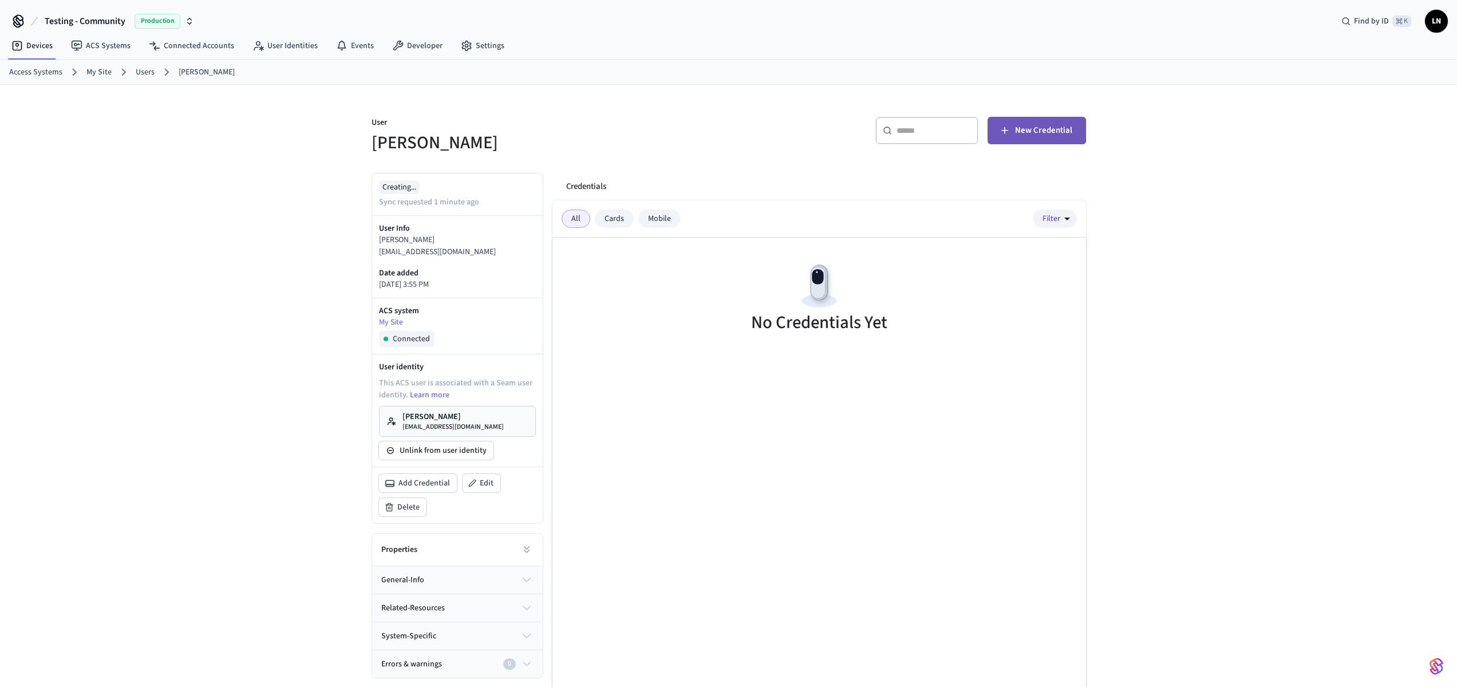
click at [992, 127] on button "New Credential" at bounding box center [1036, 130] width 98 height 27
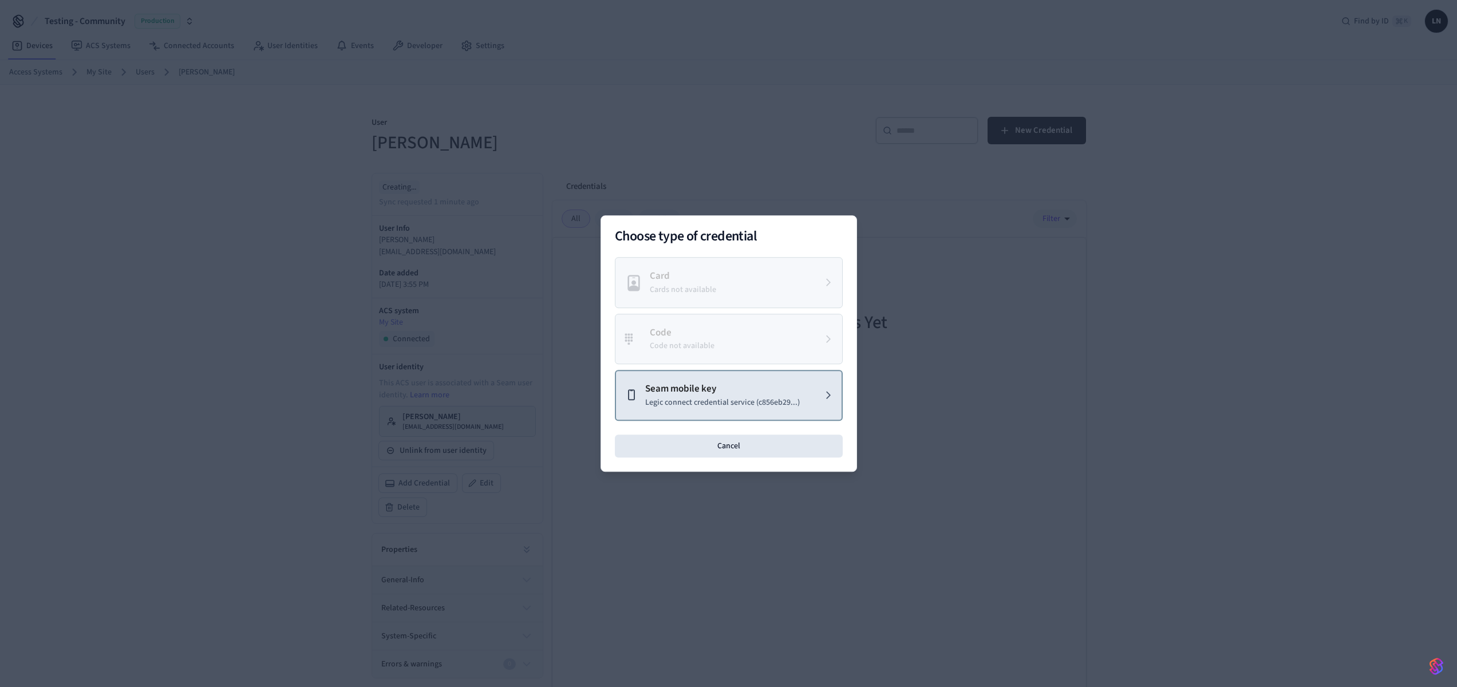
click at [742, 397] on p "Legic connect credential service (c856eb29...)" at bounding box center [722, 403] width 155 height 12
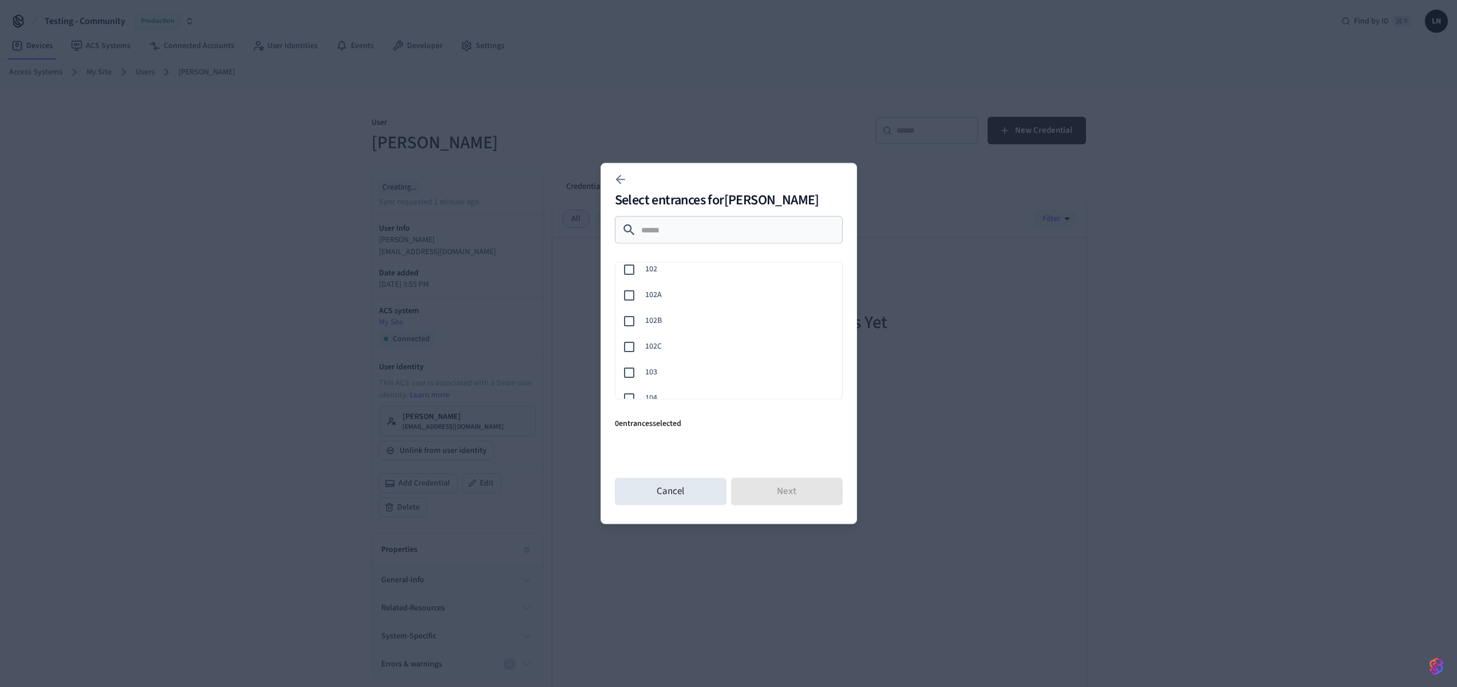
scroll to position [207, 0]
click at [718, 329] on span "106" at bounding box center [739, 335] width 188 height 12
click at [765, 493] on button "Next" at bounding box center [787, 491] width 112 height 27
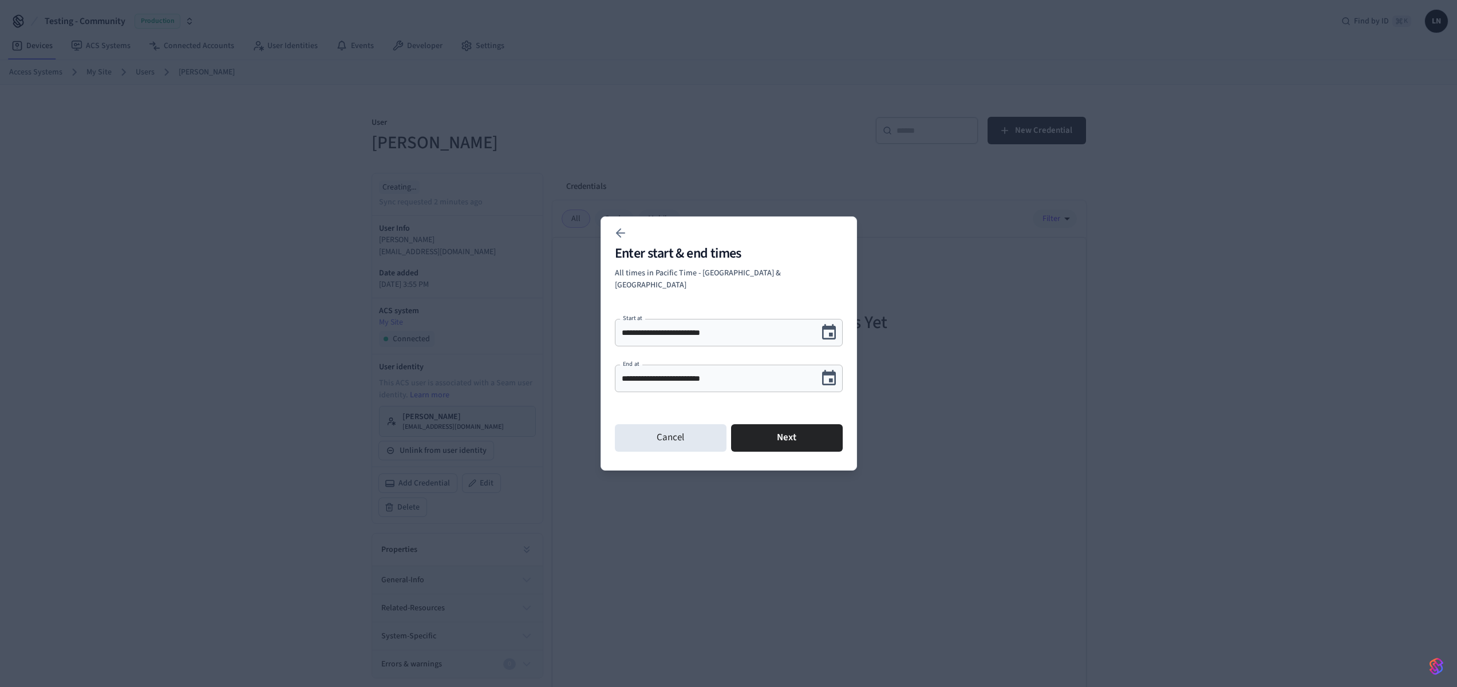
click at [835, 369] on icon "Choose date, selected date is Sep 19, 2025" at bounding box center [829, 378] width 18 height 18
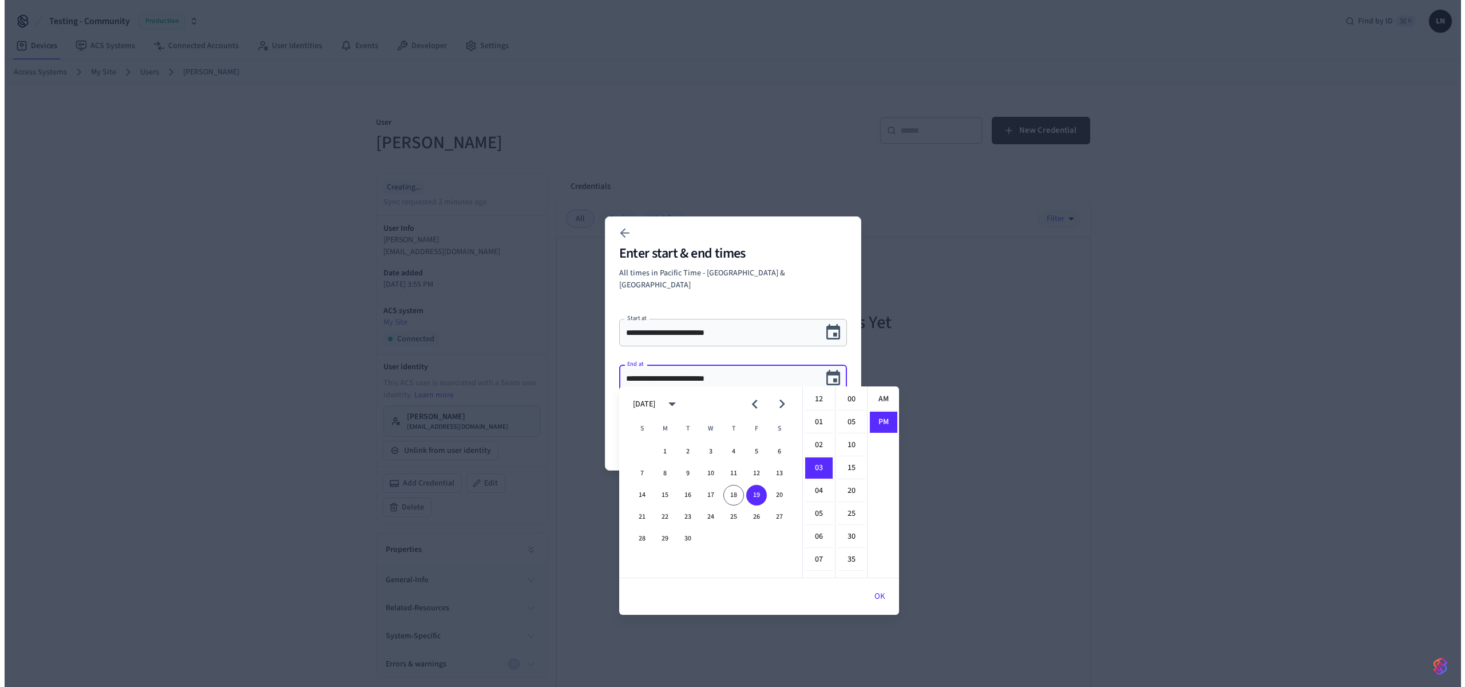
scroll to position [21, 0]
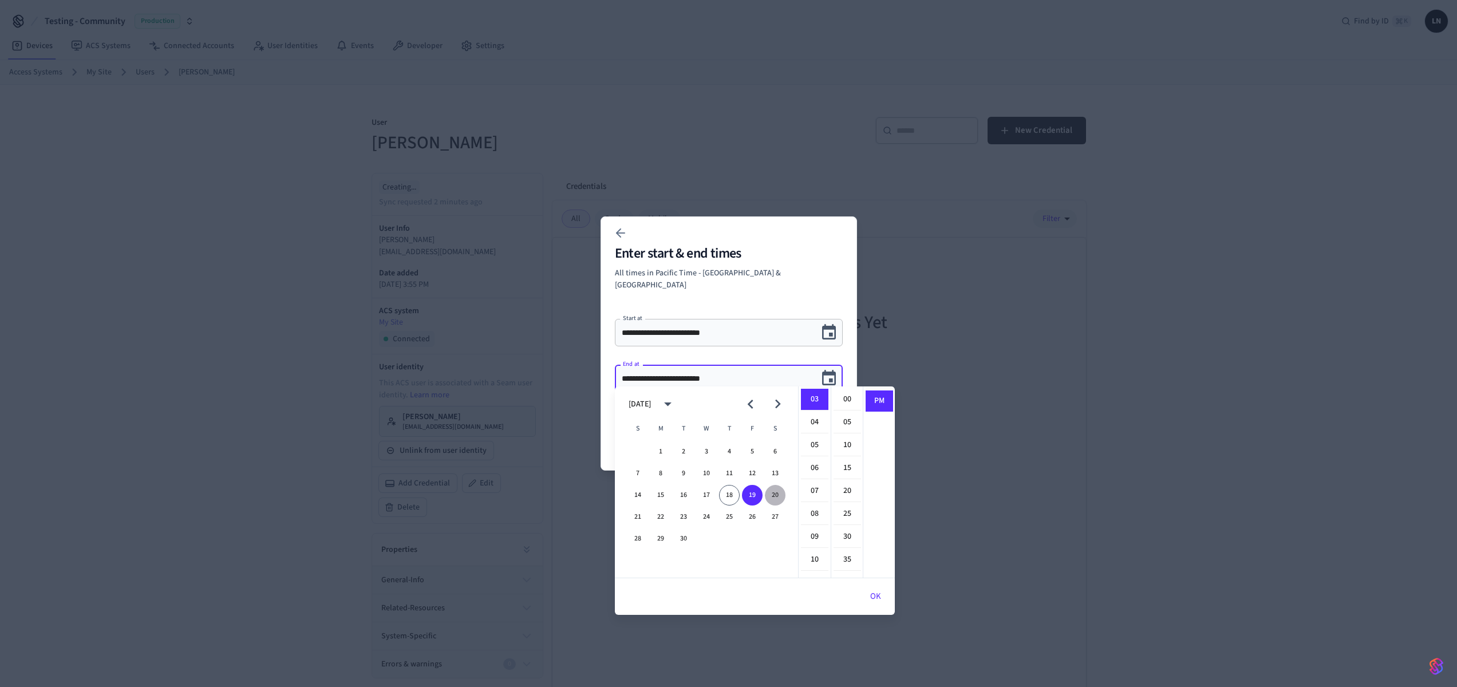
click at [771, 495] on button "20" at bounding box center [775, 495] width 21 height 21
type input "**********"
click at [750, 284] on p "All times in Pacific Time - US & Canada" at bounding box center [729, 279] width 228 height 24
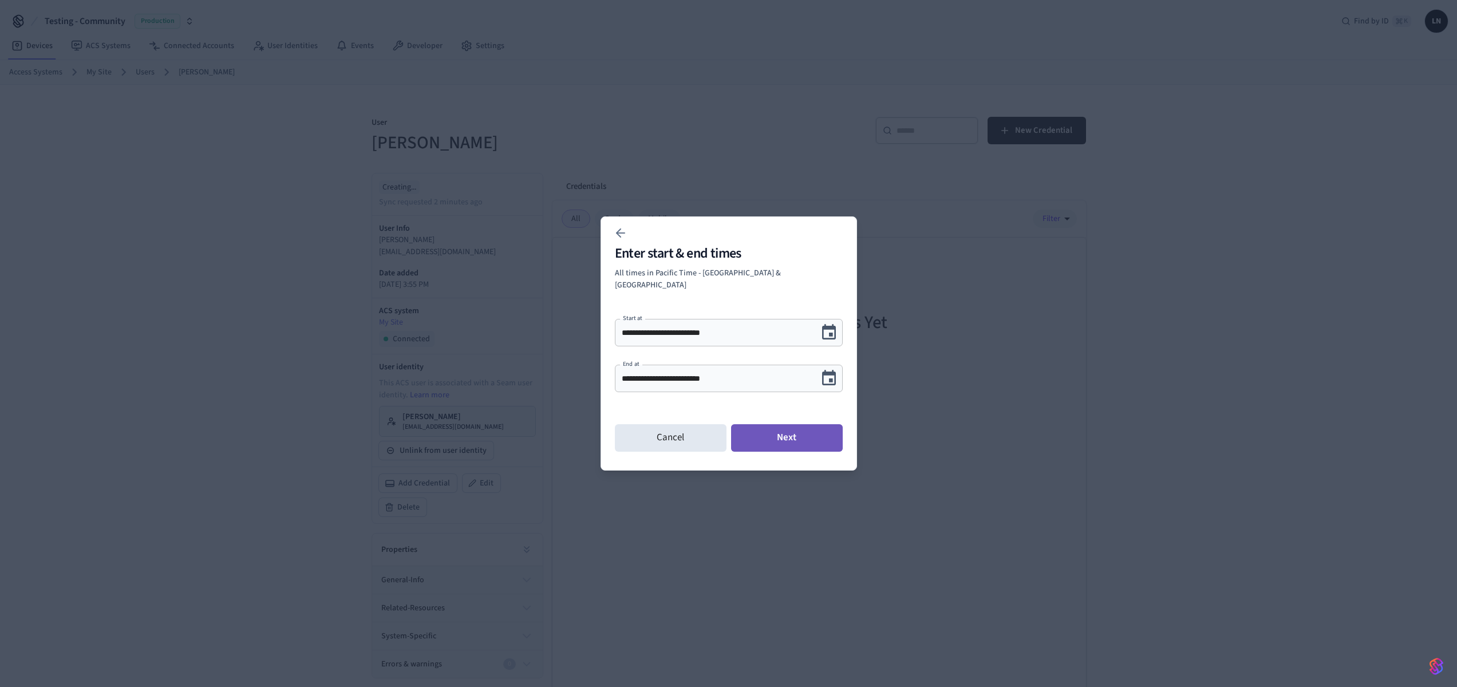
click at [758, 440] on button "Next" at bounding box center [787, 437] width 112 height 27
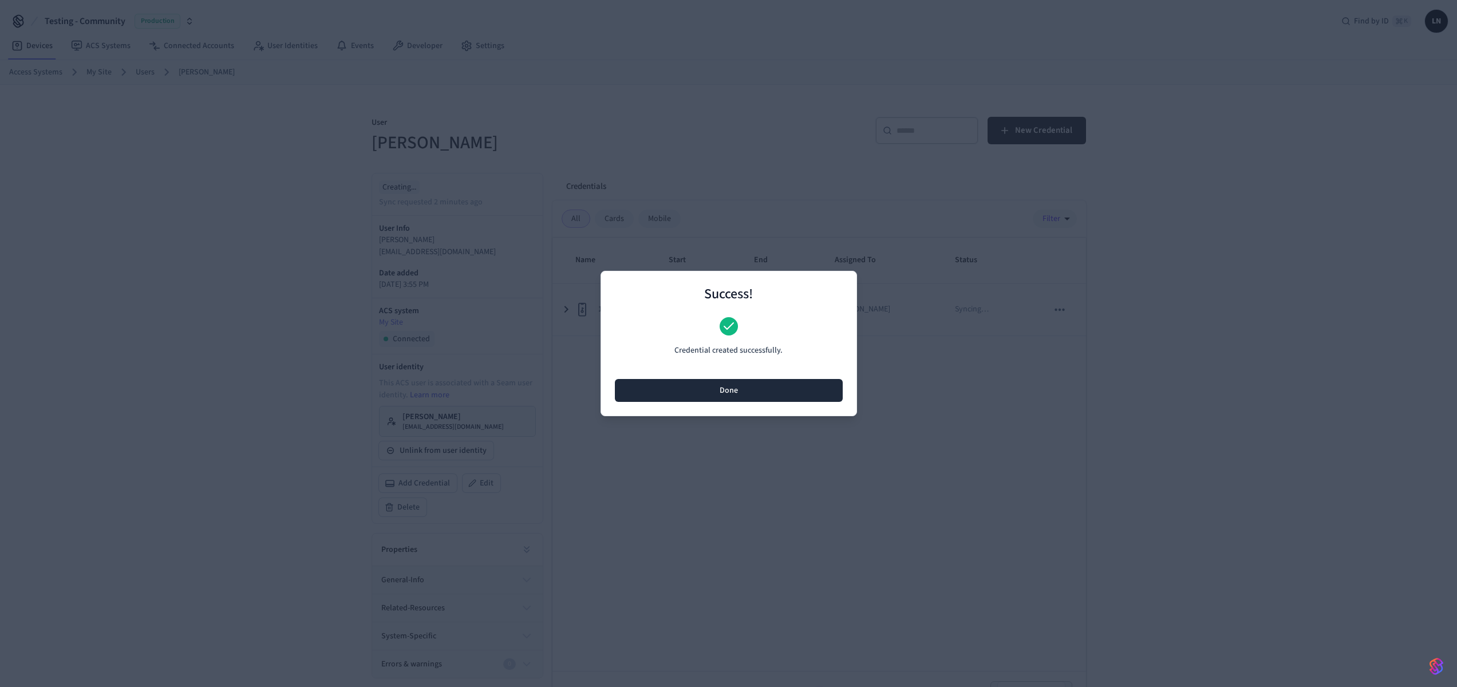
click at [735, 385] on button "Done" at bounding box center [729, 390] width 228 height 23
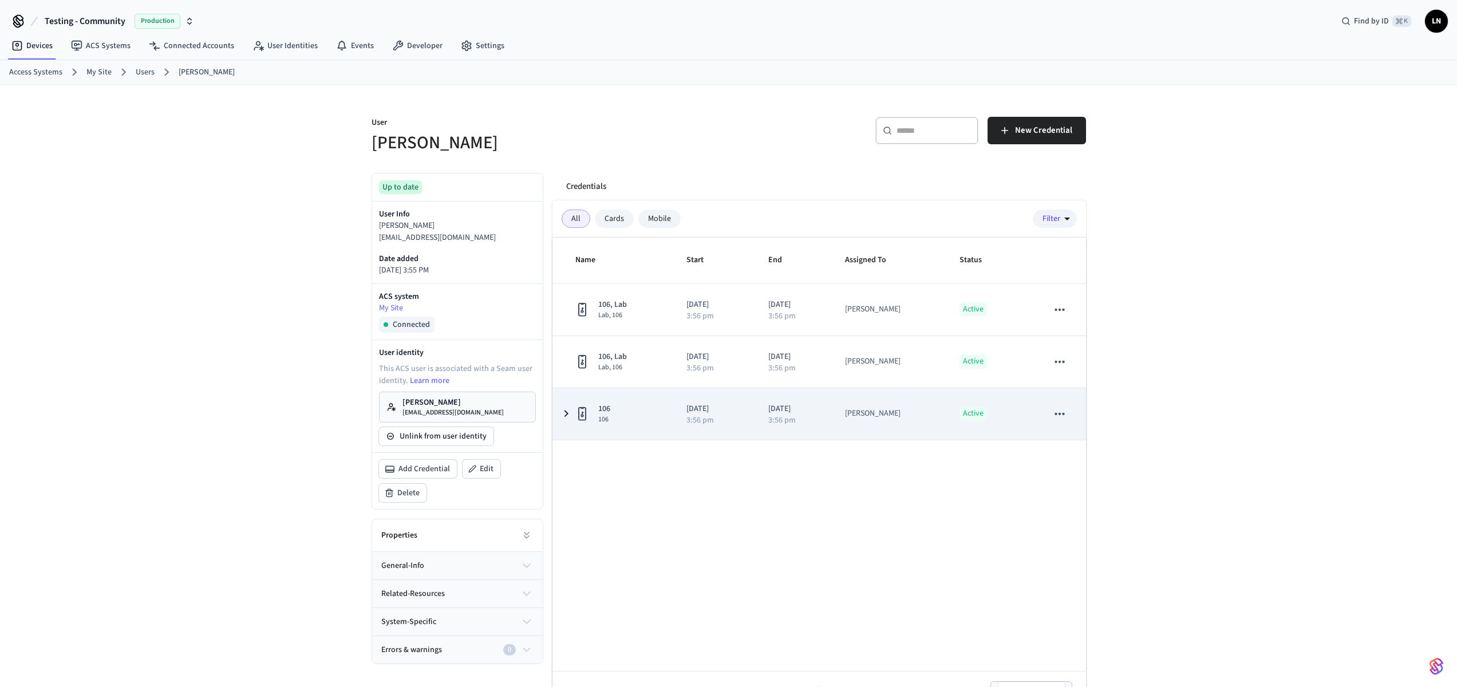
click at [742, 417] on td "2025/09/18 3:56 pm" at bounding box center [713, 414] width 81 height 52
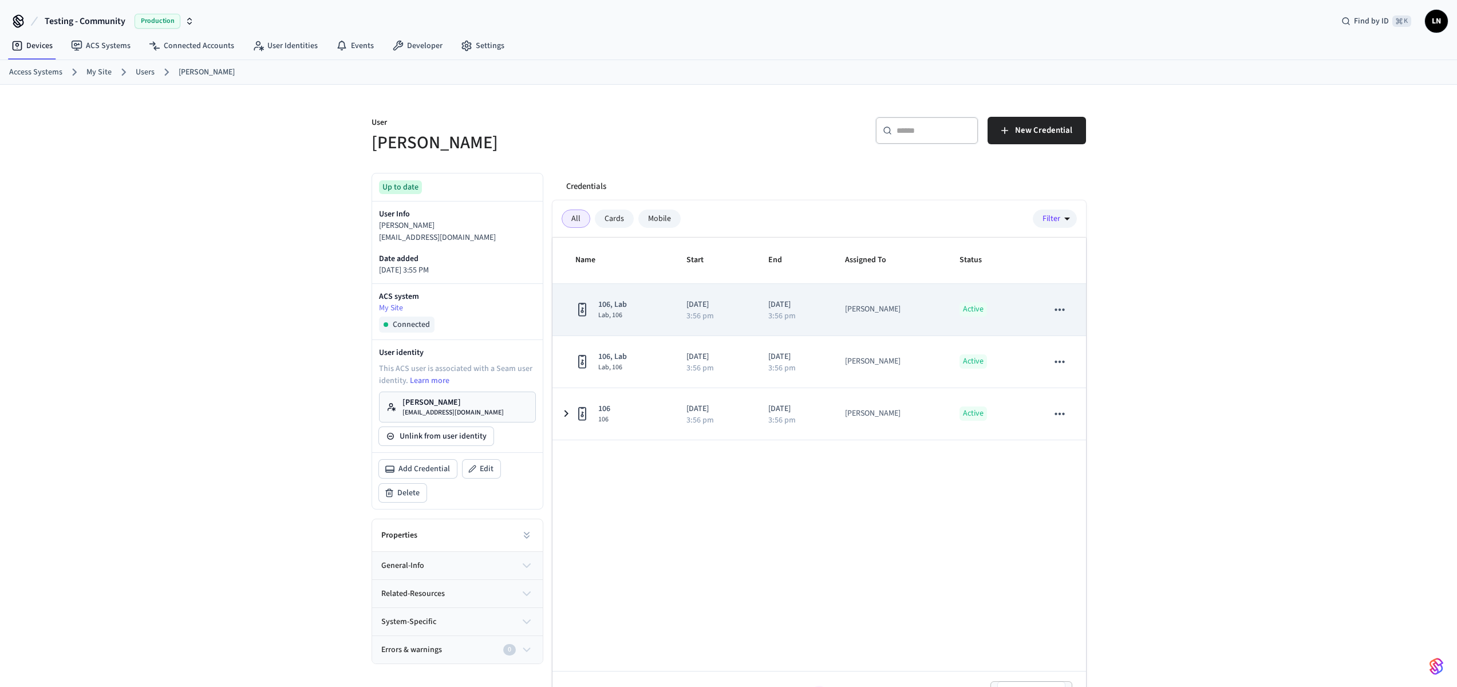
click at [761, 312] on td "2025/09/20 3:56 pm" at bounding box center [792, 310] width 77 height 52
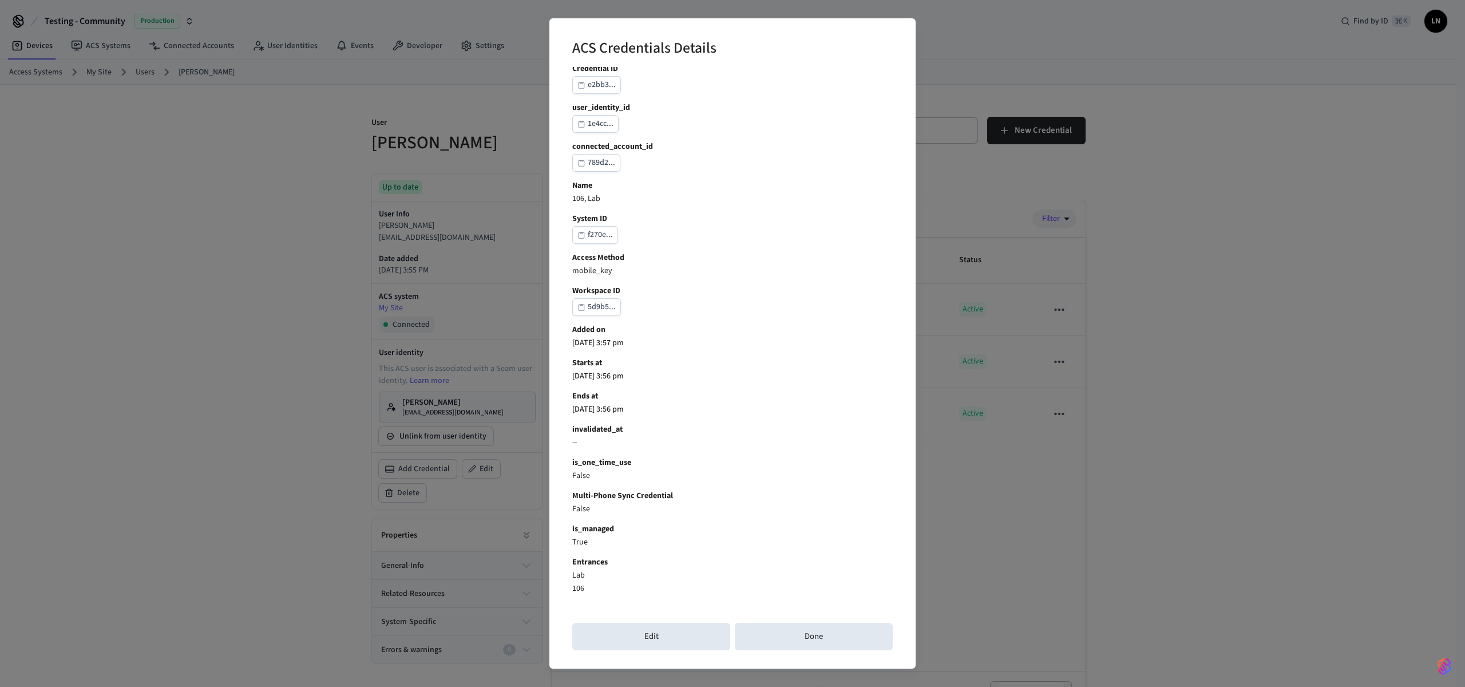
scroll to position [0, 0]
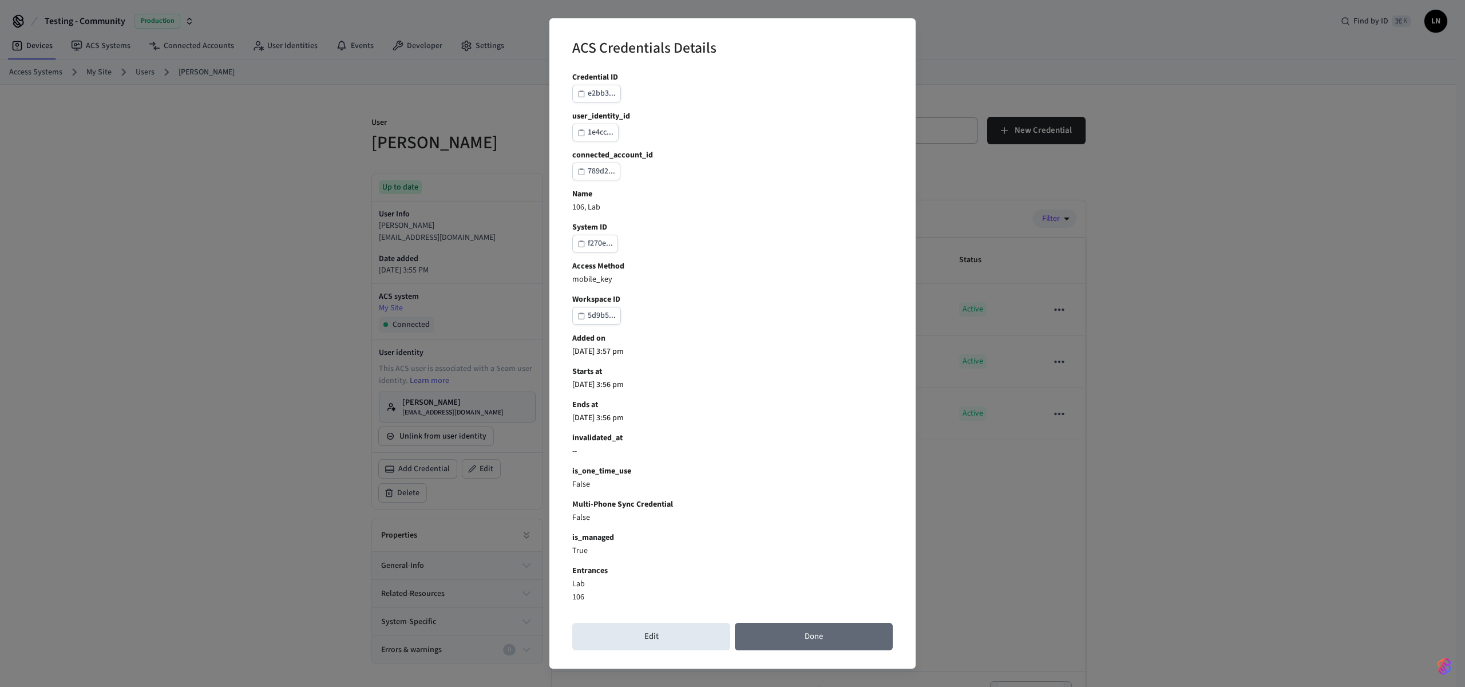
click at [772, 645] on button "Done" at bounding box center [814, 636] width 158 height 27
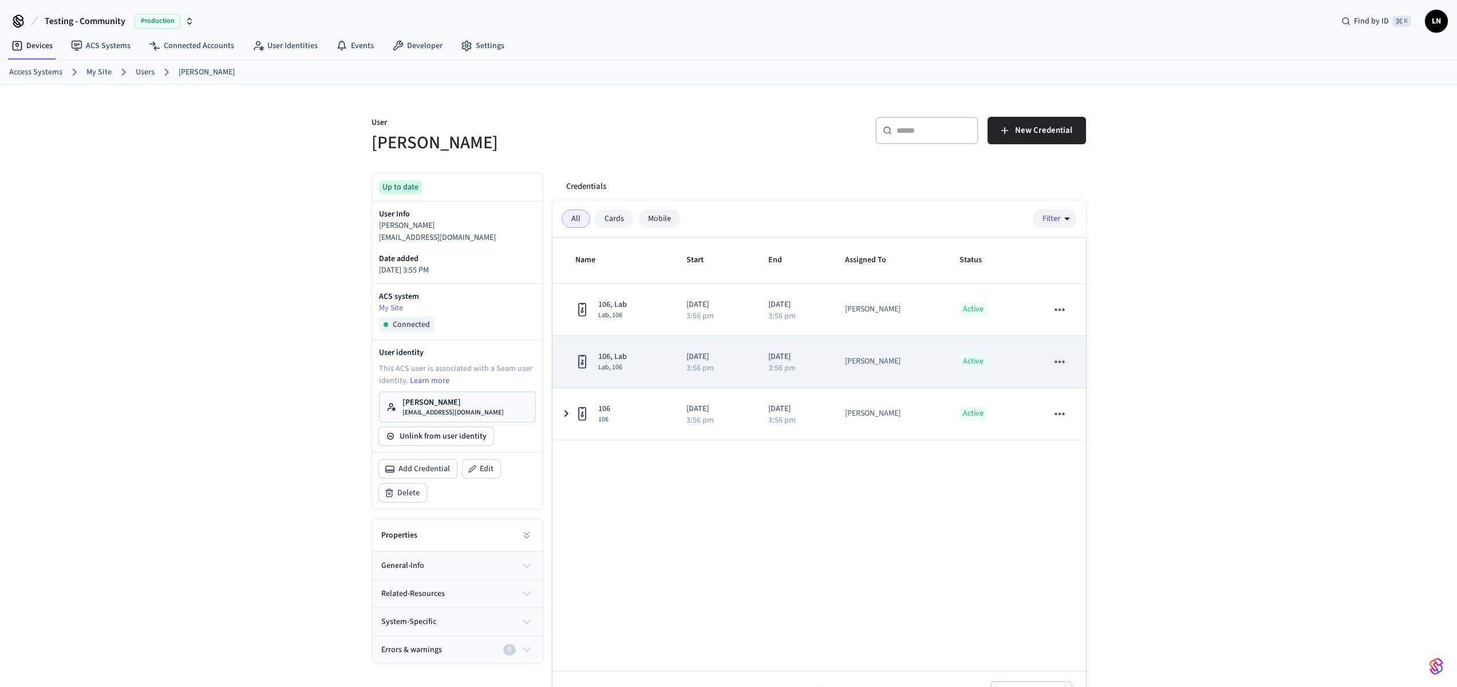
click at [862, 356] on div "[PERSON_NAME]" at bounding box center [873, 361] width 56 height 12
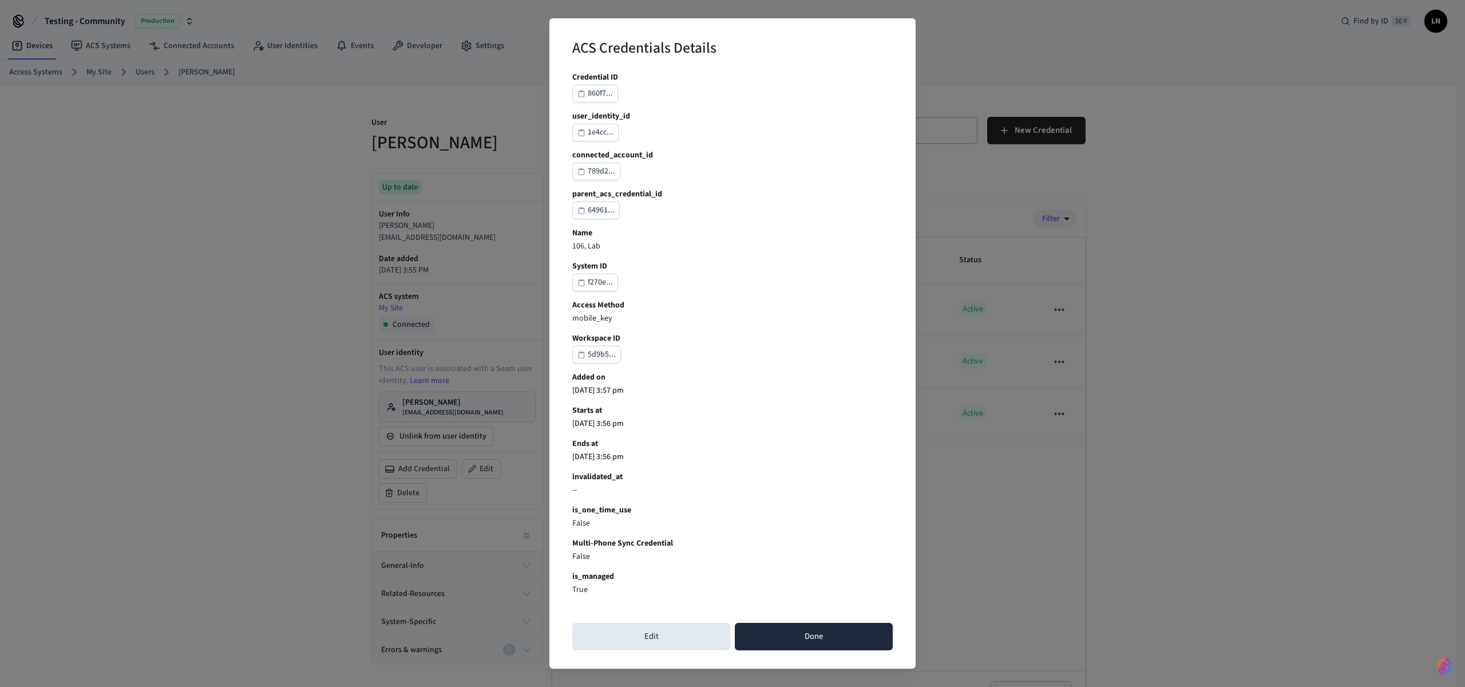
click at [762, 641] on button "Done" at bounding box center [814, 636] width 158 height 27
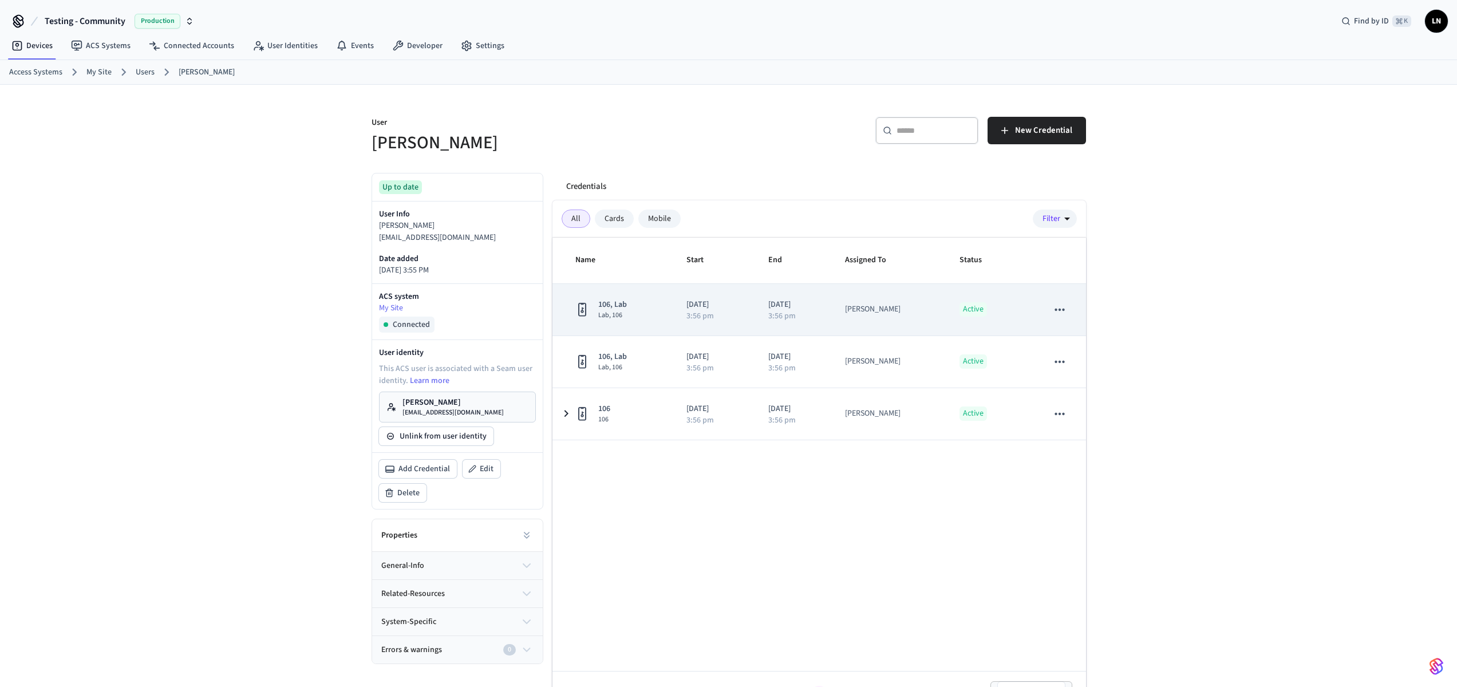
click at [795, 322] on td "2025/09/20 3:56 pm" at bounding box center [792, 310] width 77 height 52
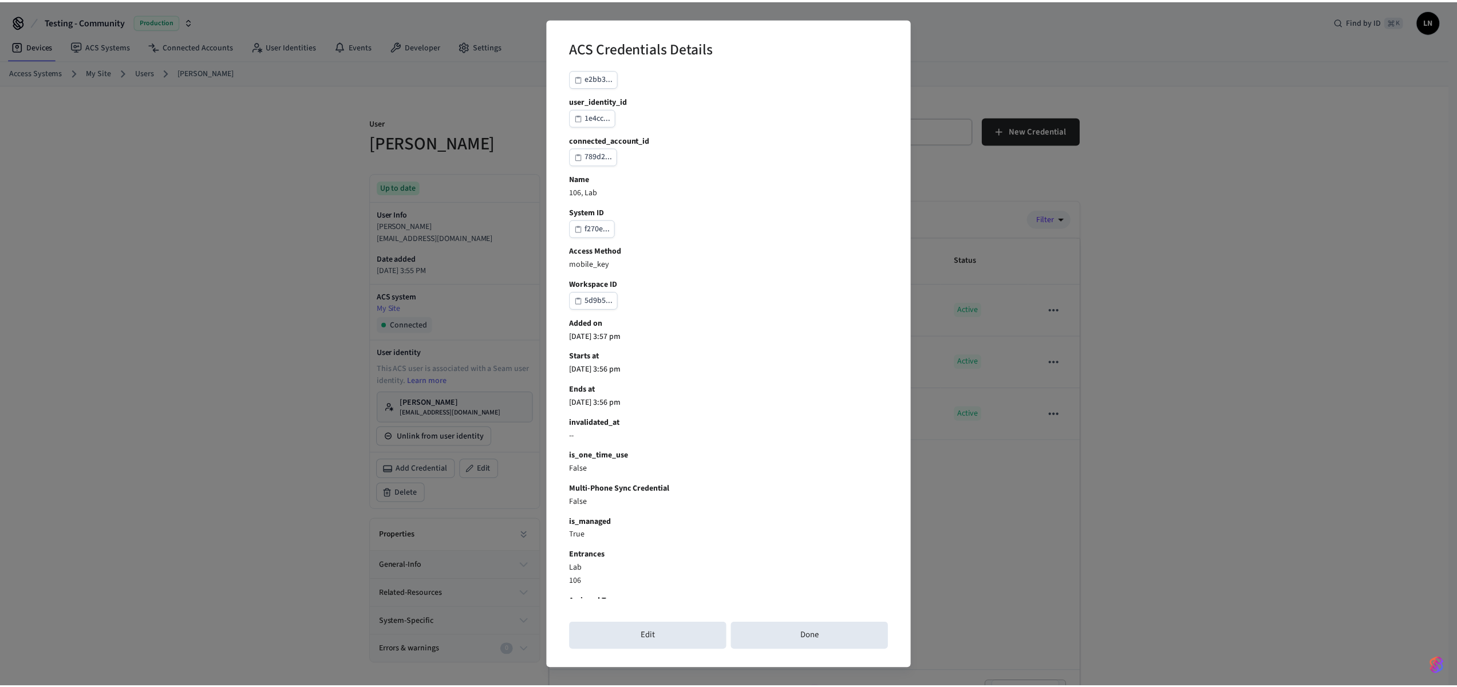
scroll to position [38, 0]
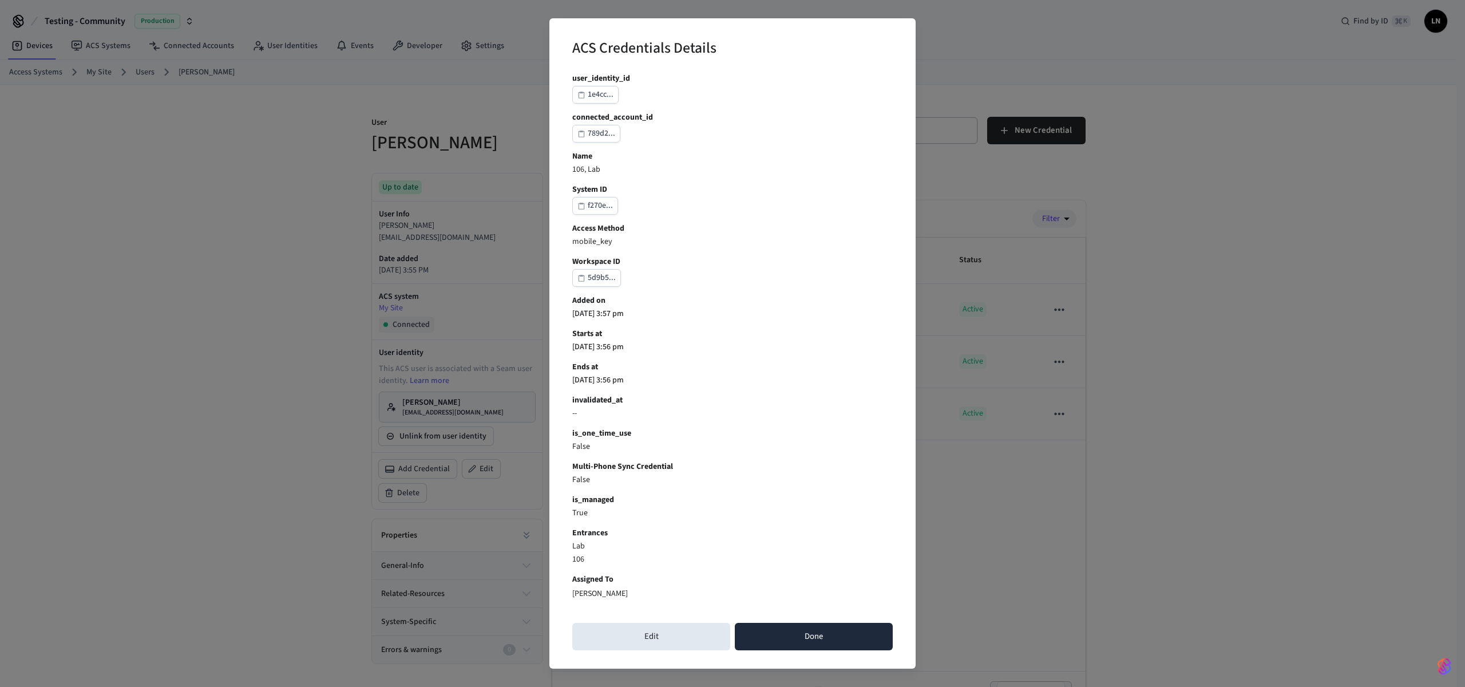
click at [833, 639] on button "Done" at bounding box center [814, 636] width 158 height 27
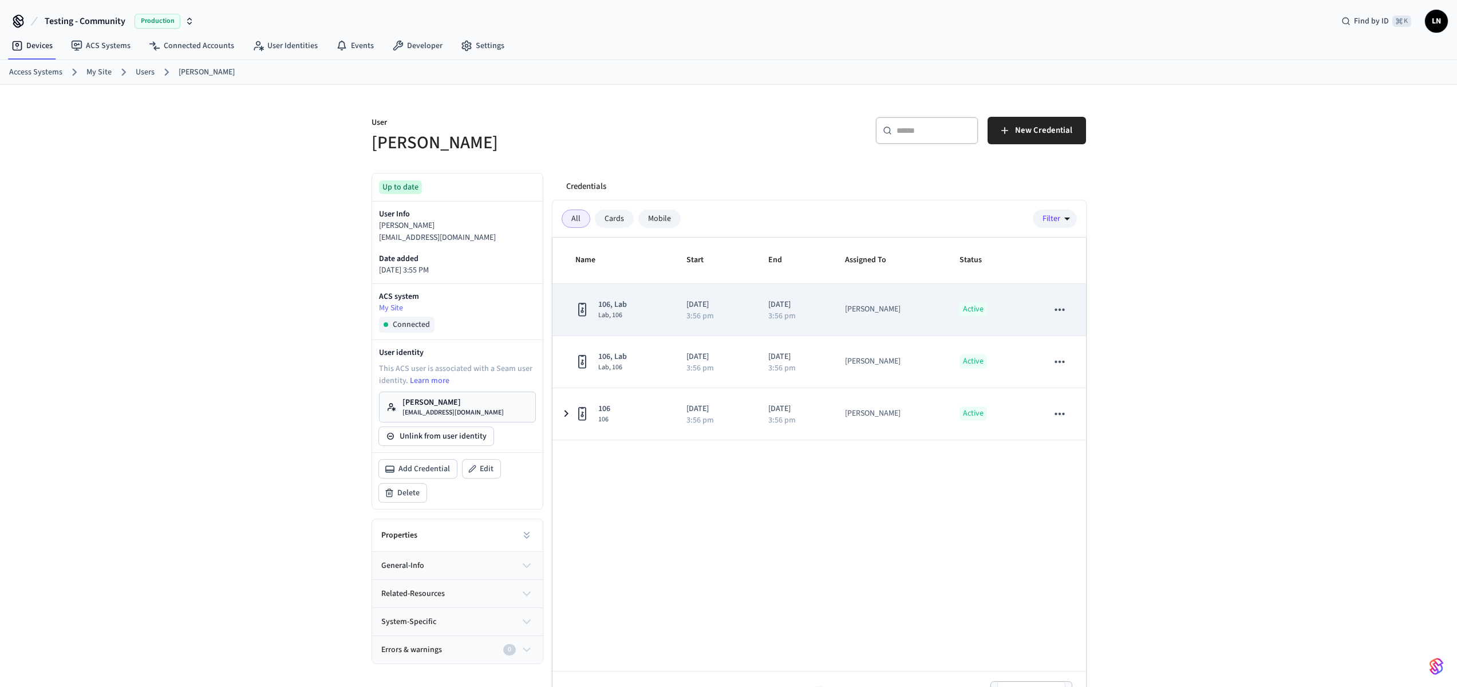
click at [932, 305] on div "[PERSON_NAME]" at bounding box center [888, 309] width 87 height 12
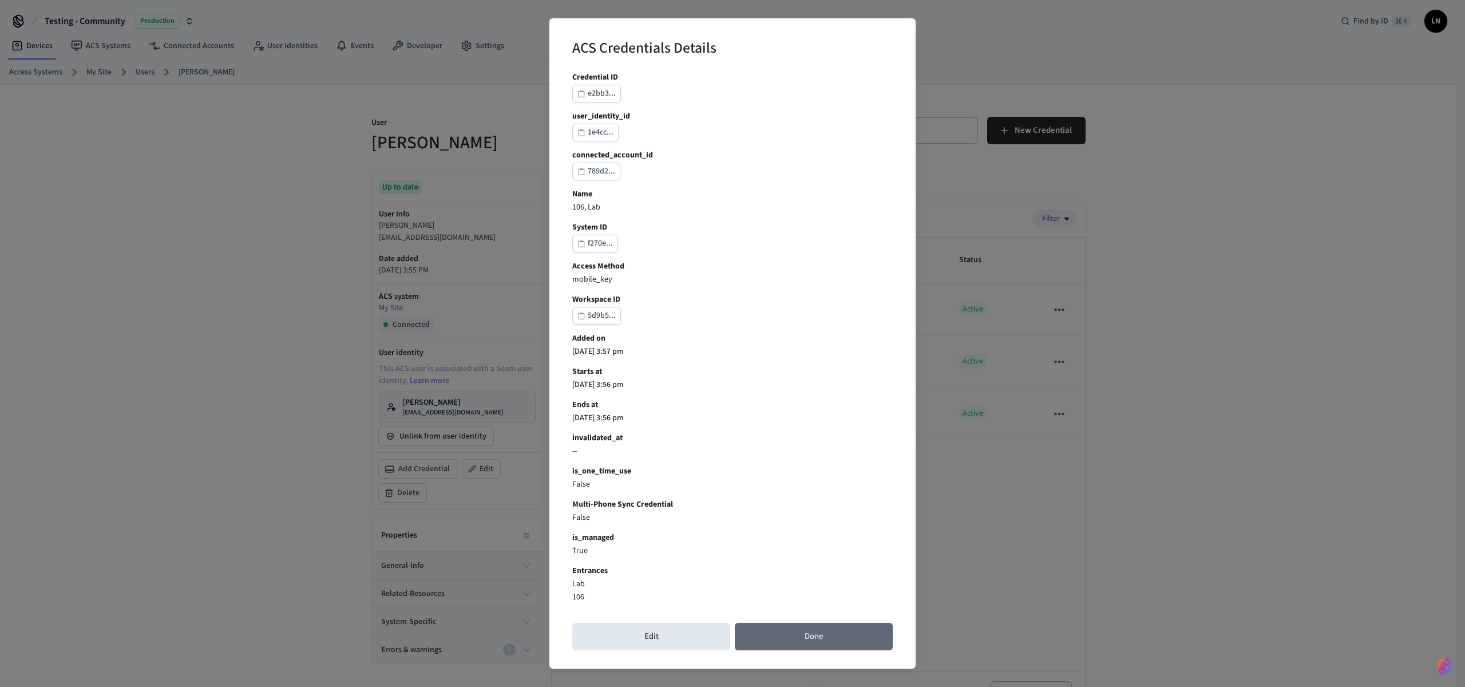
click at [838, 639] on button "Done" at bounding box center [814, 636] width 158 height 27
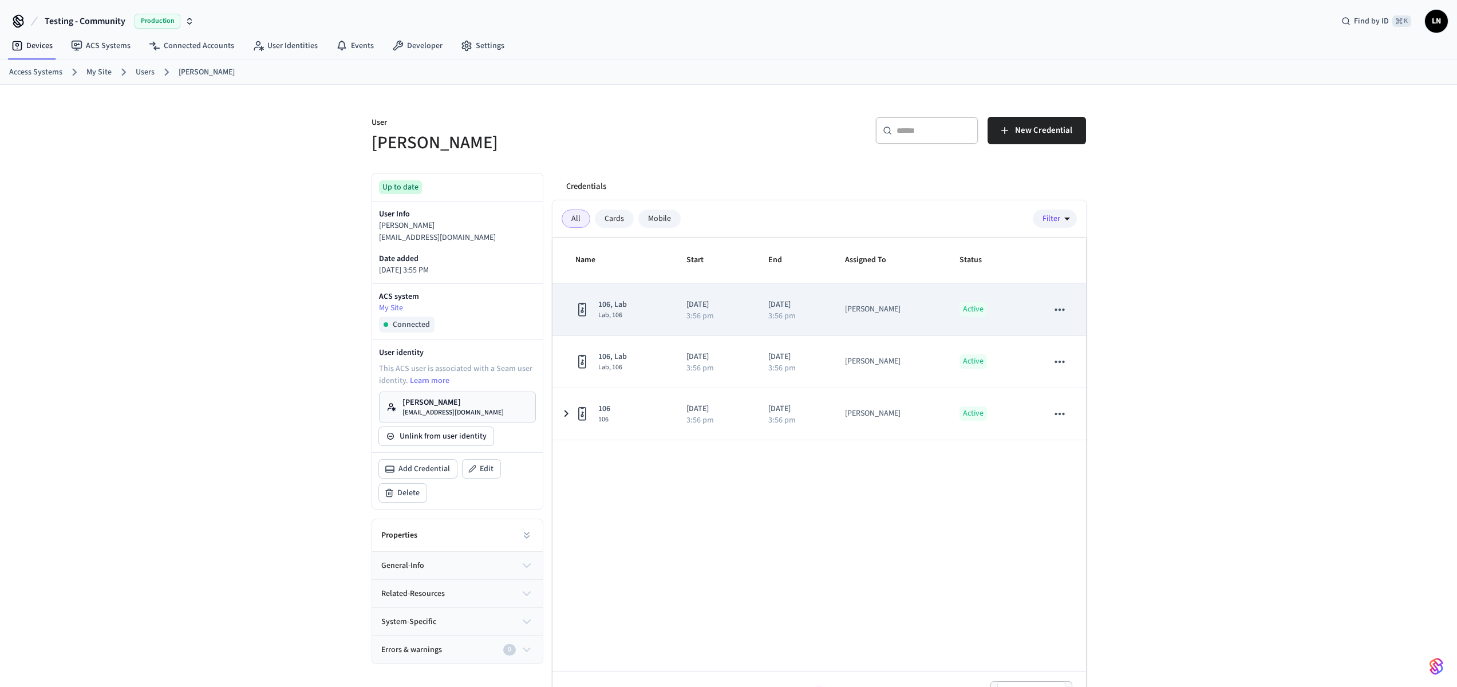
click at [1061, 315] on icon "sticky table" at bounding box center [1059, 309] width 15 height 15
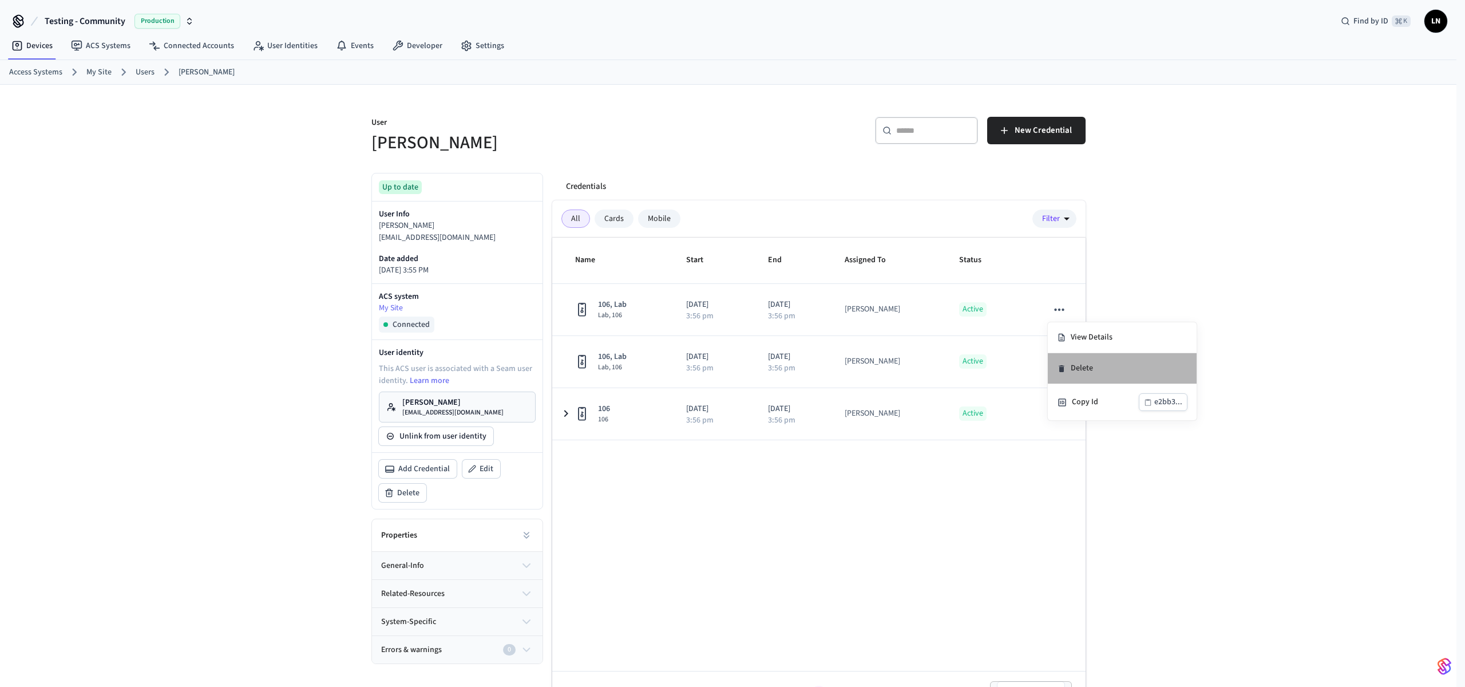
click at [1082, 360] on li "Delete" at bounding box center [1122, 368] width 149 height 31
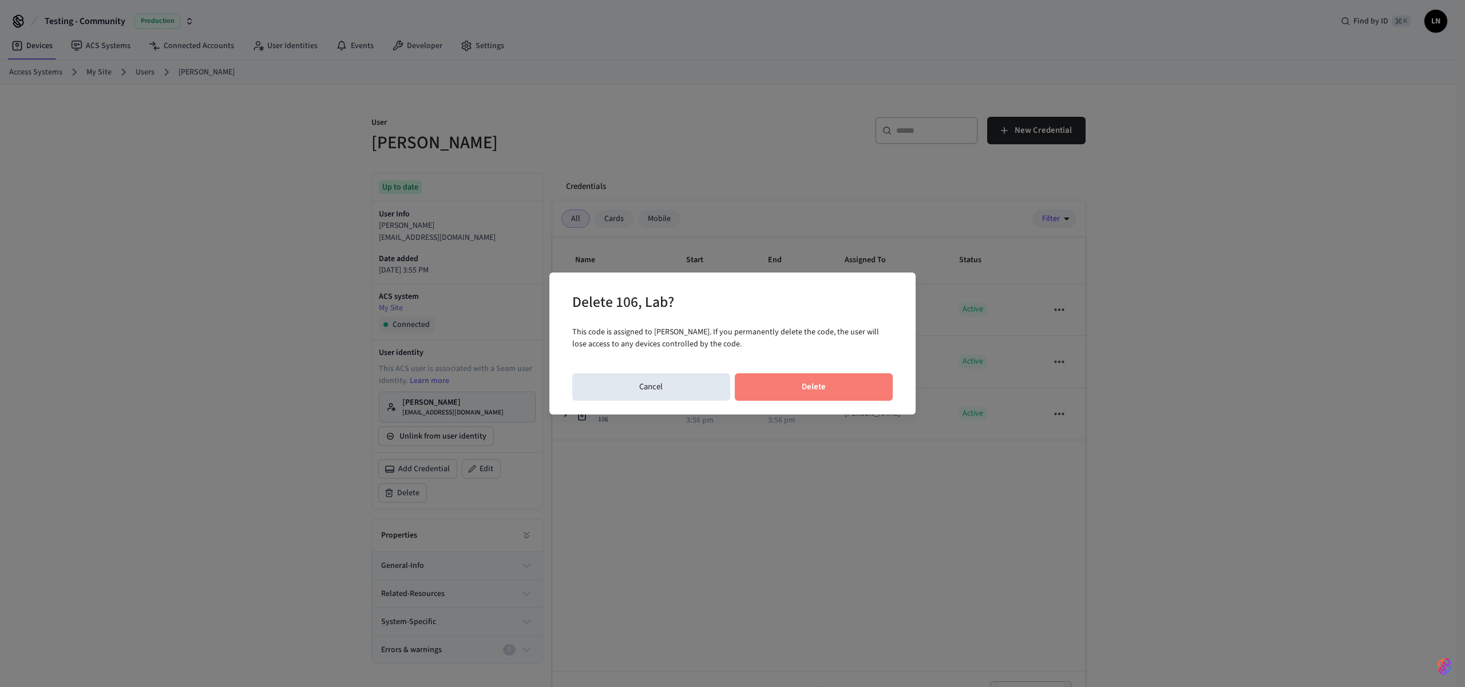
click at [817, 380] on button "Delete" at bounding box center [814, 386] width 159 height 27
